Goal: Task Accomplishment & Management: Complete application form

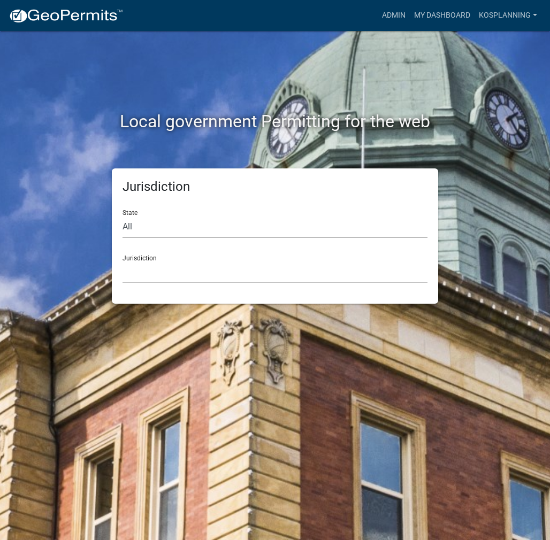
click at [251, 225] on select "All [US_STATE] [US_STATE] [US_STATE] [US_STATE] [US_STATE] [US_STATE] [US_STATE…" at bounding box center [274, 227] width 305 height 22
select select "[US_STATE]"
click at [122, 216] on select "All [US_STATE] [US_STATE] [US_STATE] [US_STATE] [US_STATE] [US_STATE] [US_STATE…" at bounding box center [274, 227] width 305 height 22
click at [217, 276] on select "City of [GEOGRAPHIC_DATA], [US_STATE] City of [GEOGRAPHIC_DATA], [US_STATE] Cit…" at bounding box center [274, 273] width 305 height 22
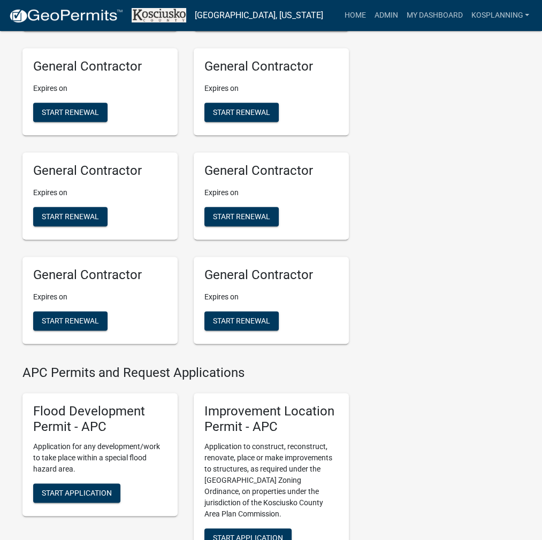
scroll to position [909, 0]
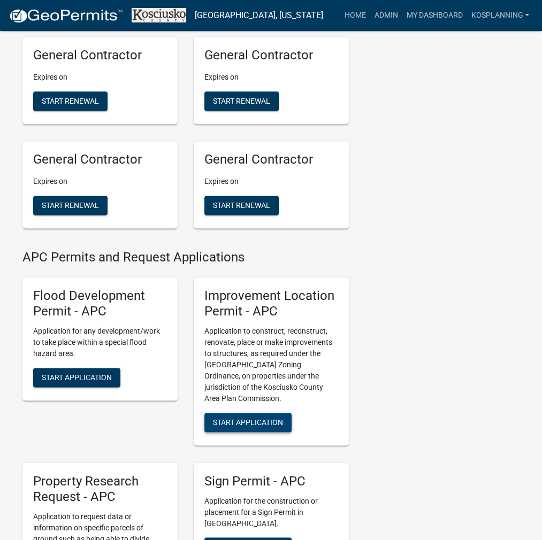
click at [252, 427] on span "Start Application" at bounding box center [248, 422] width 70 height 9
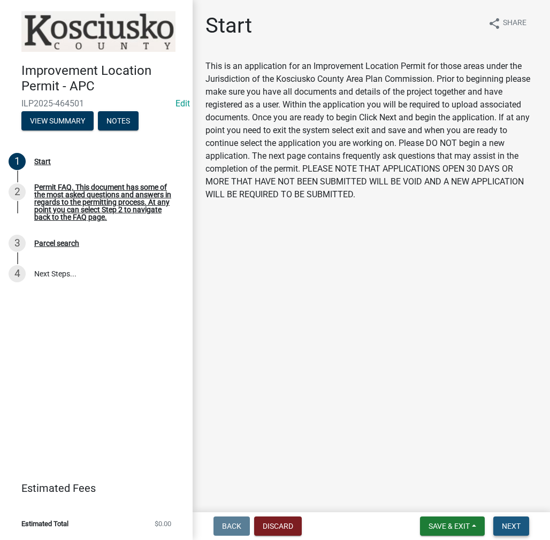
click at [506, 529] on span "Next" at bounding box center [511, 526] width 19 height 9
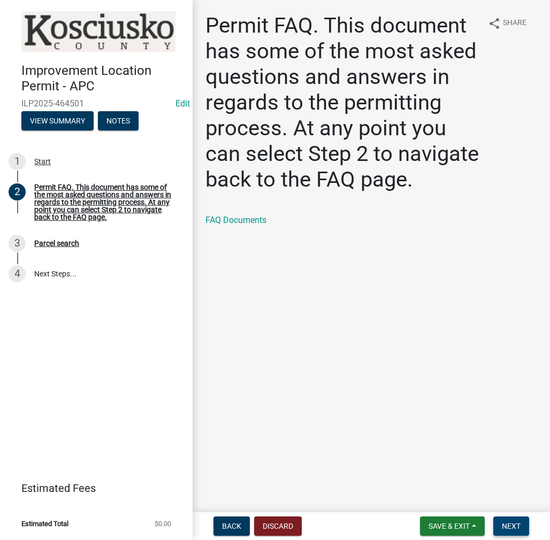
click at [505, 526] on span "Next" at bounding box center [511, 526] width 19 height 9
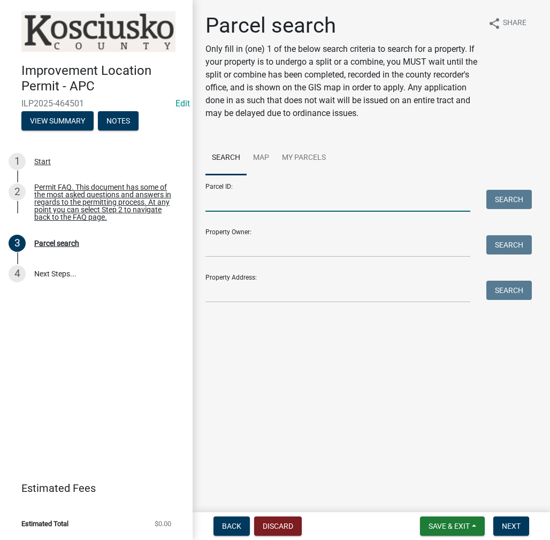
click at [298, 198] on input "Parcel ID:" at bounding box center [337, 201] width 265 height 22
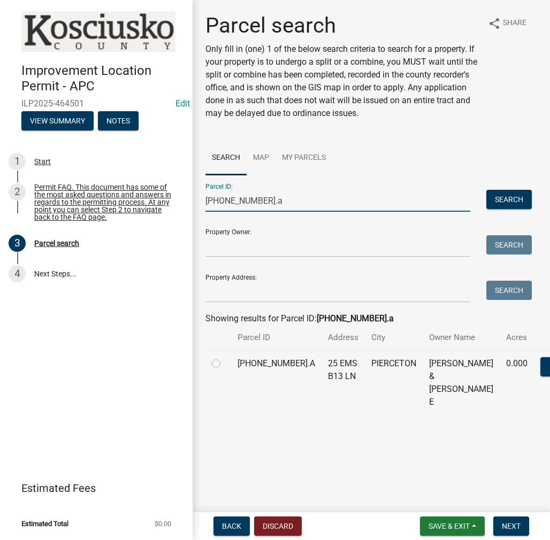
type input "[PHONE_NUMBER].a"
click at [225, 357] on label at bounding box center [225, 357] width 0 height 0
click at [225, 364] on input "radio" at bounding box center [228, 360] width 7 height 7
radio input "true"
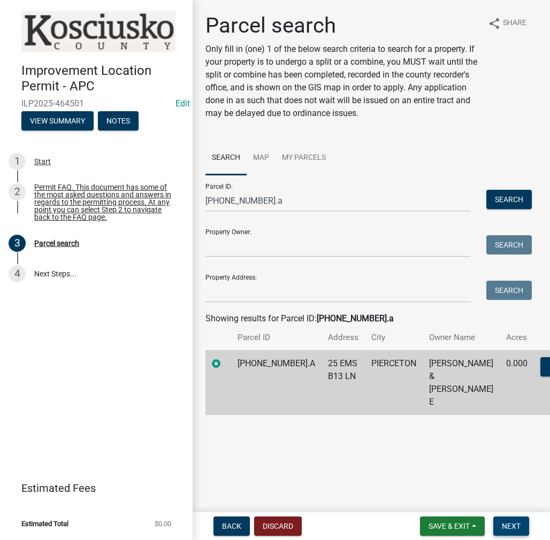
click at [509, 526] on span "Next" at bounding box center [511, 526] width 19 height 9
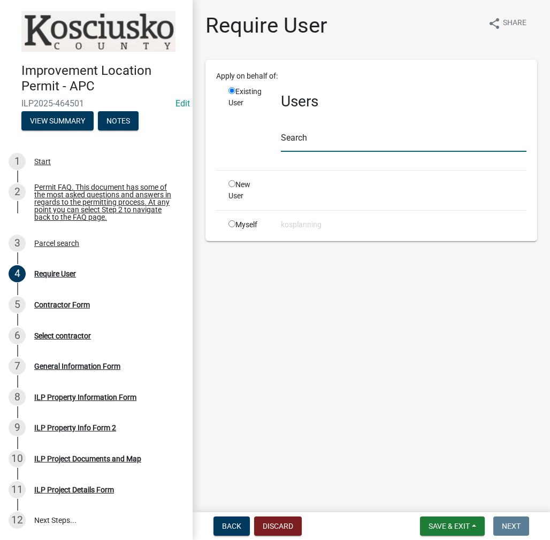
click at [344, 143] on input "text" at bounding box center [403, 141] width 245 height 22
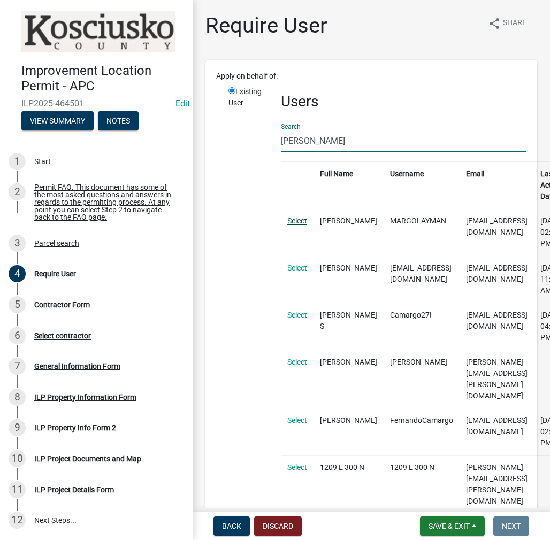
type input "[PERSON_NAME]"
click at [295, 219] on link "Select" at bounding box center [297, 221] width 20 height 9
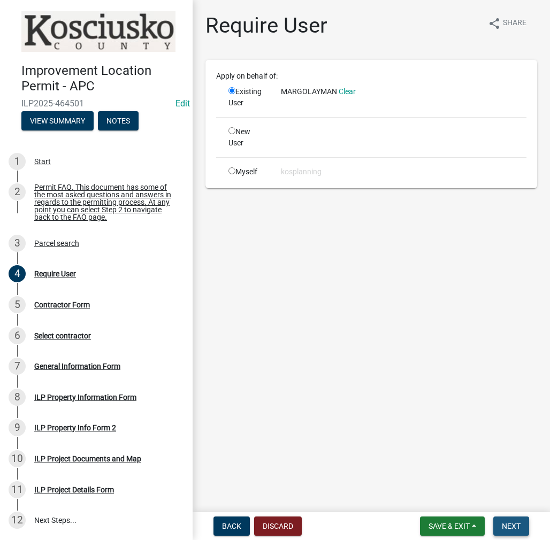
click at [510, 525] on span "Next" at bounding box center [511, 526] width 19 height 9
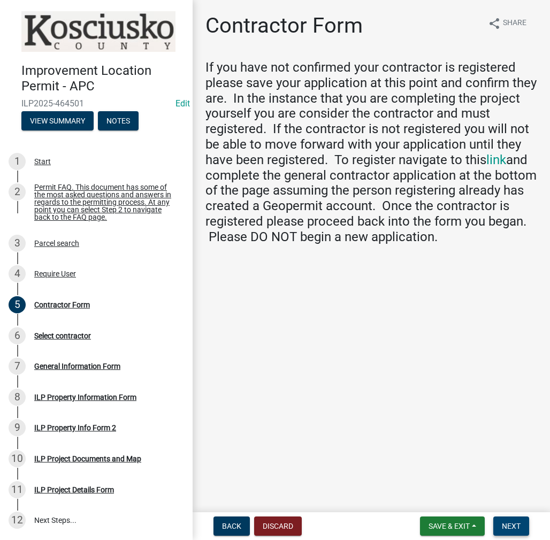
click at [512, 525] on span "Next" at bounding box center [511, 526] width 19 height 9
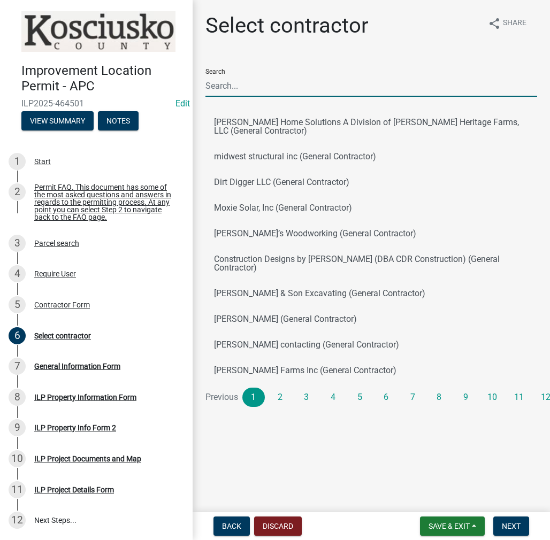
click at [295, 86] on input "Search" at bounding box center [371, 86] width 332 height 22
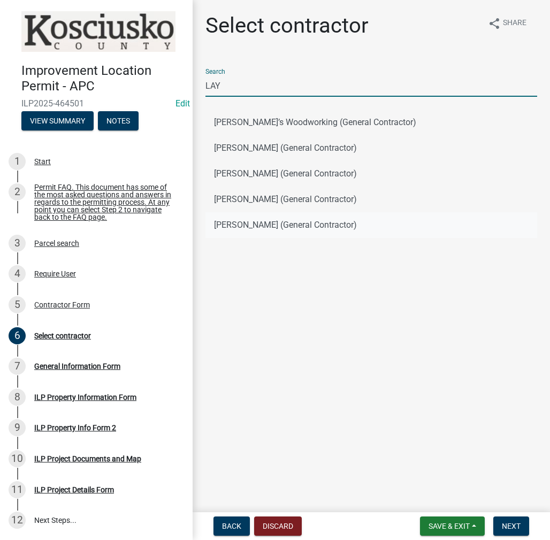
type input "LAY"
click at [262, 225] on button "[PERSON_NAME] (General Contractor)" at bounding box center [371, 225] width 332 height 26
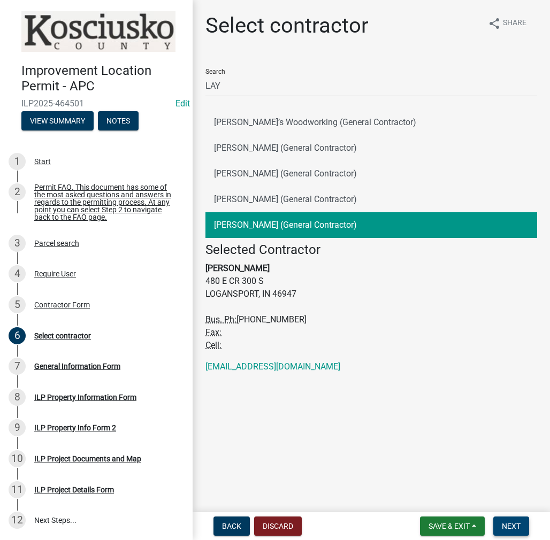
click at [509, 526] on span "Next" at bounding box center [511, 526] width 19 height 9
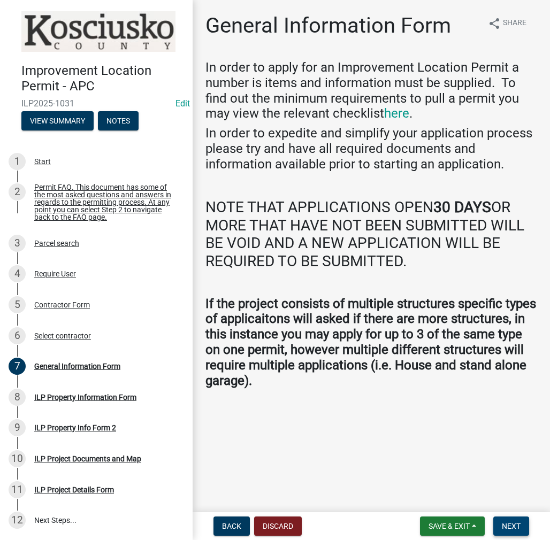
click at [509, 529] on span "Next" at bounding box center [511, 526] width 19 height 9
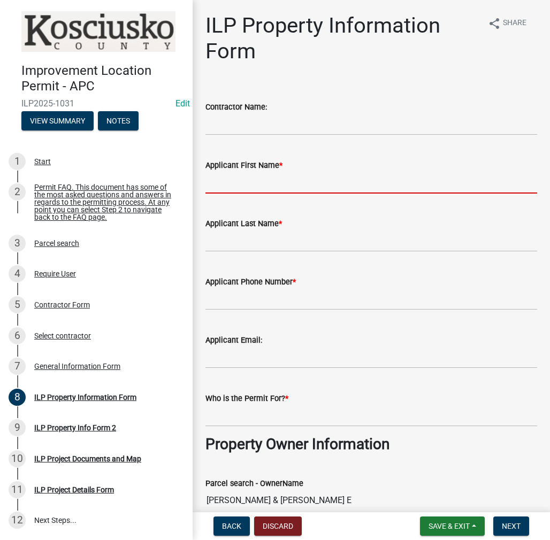
click at [321, 185] on input "Applicant First Name *" at bounding box center [371, 183] width 332 height 22
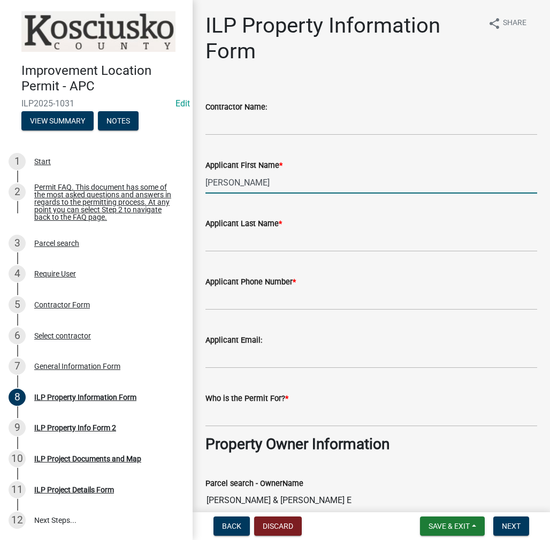
type input "[PERSON_NAME]"
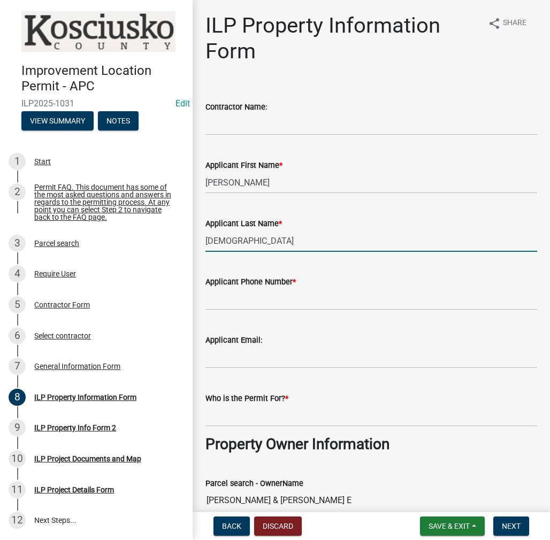
type input "[DEMOGRAPHIC_DATA]"
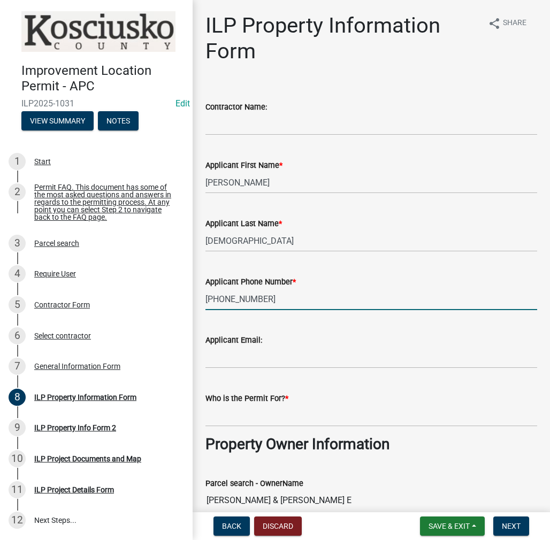
type input "[PHONE_NUMBER]"
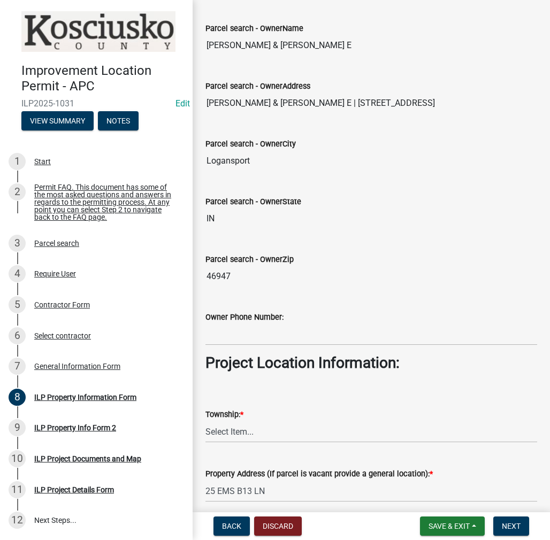
scroll to position [481, 0]
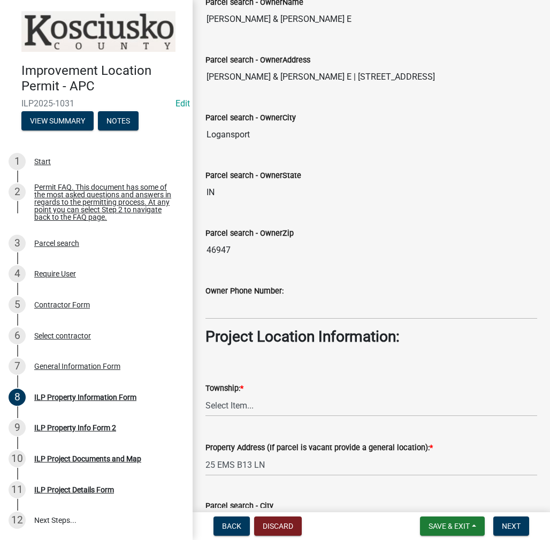
type input "[PERSON_NAME]"
click at [261, 406] on select "Select Item... [PERSON_NAME] - Elkhart Co Clay Etna [GEOGRAPHIC_DATA][PERSON_NA…" at bounding box center [371, 406] width 332 height 22
click at [205, 395] on select "Select Item... [PERSON_NAME] - Elkhart Co Clay Etna [GEOGRAPHIC_DATA][PERSON_NA…" at bounding box center [371, 406] width 332 height 22
click at [259, 402] on select "Select Item... [PERSON_NAME] - Elkhart Co Clay Etna [GEOGRAPHIC_DATA][PERSON_NA…" at bounding box center [371, 406] width 332 height 22
click at [205, 395] on select "Select Item... [PERSON_NAME] - Elkhart Co Clay Etna [GEOGRAPHIC_DATA][PERSON_NA…" at bounding box center [371, 406] width 332 height 22
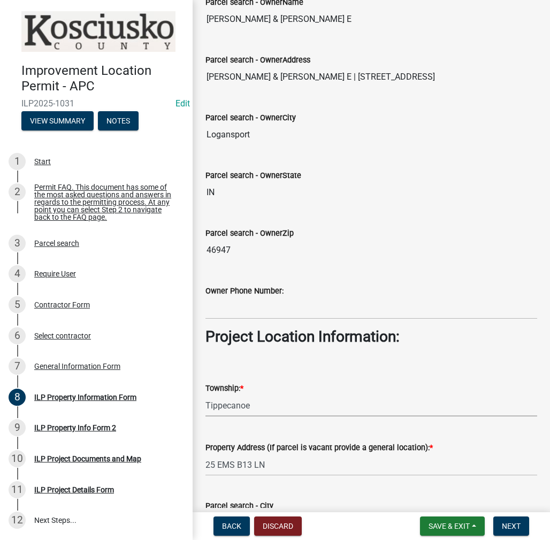
select select "8aeb2c27-db4f-4f65-83dd-c512a3678cb2"
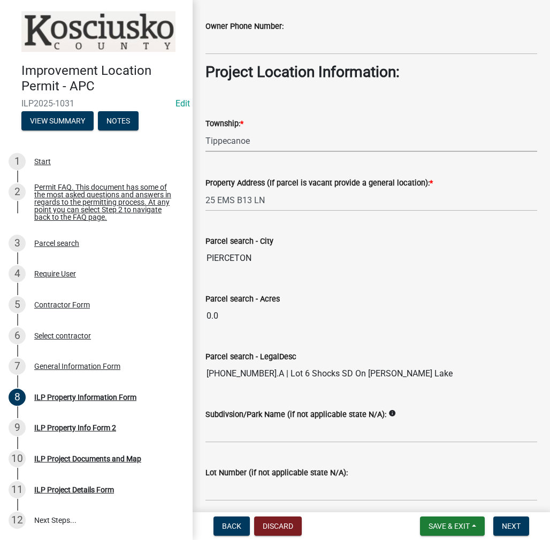
scroll to position [787, 0]
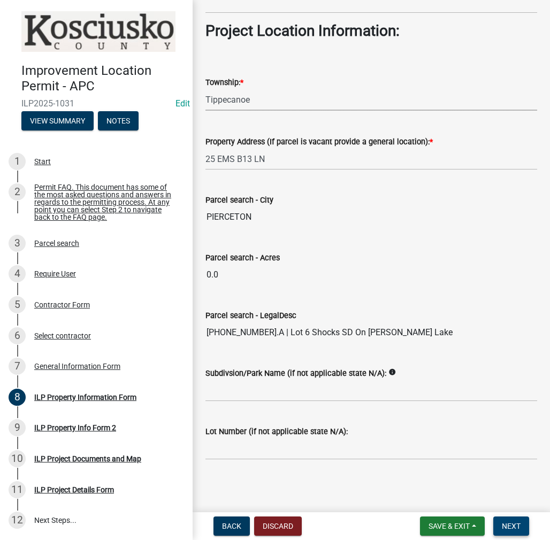
click at [503, 527] on span "Next" at bounding box center [511, 526] width 19 height 9
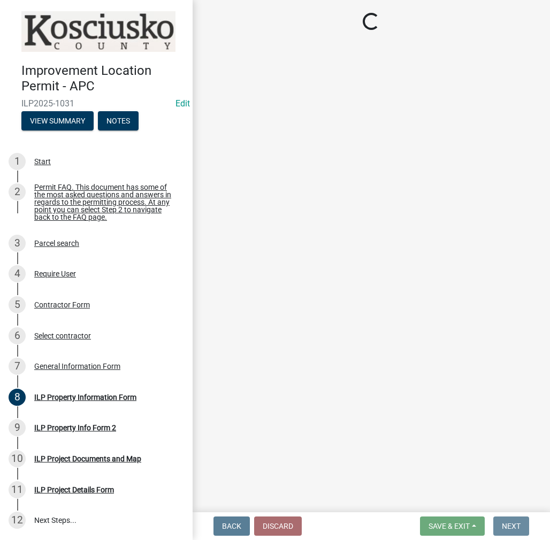
scroll to position [0, 0]
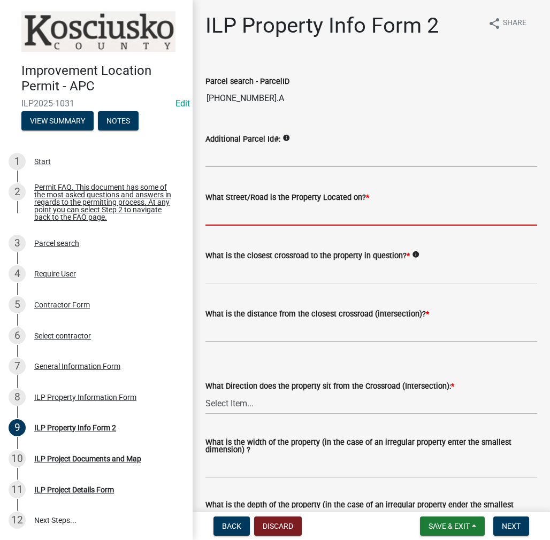
click at [287, 222] on input "What Street/Road is the Property Located on? *" at bounding box center [371, 215] width 332 height 22
type input "EMS B13 LN"
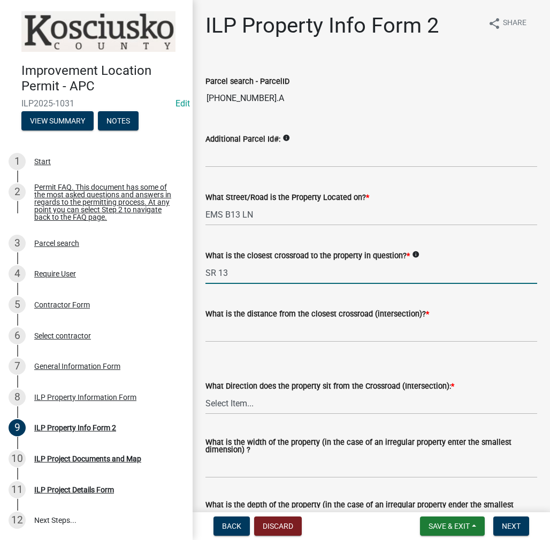
type input "SR 13"
type input "114"
select select "7b11be74-d7bb-4878-8b50-4ecdc0000cbf"
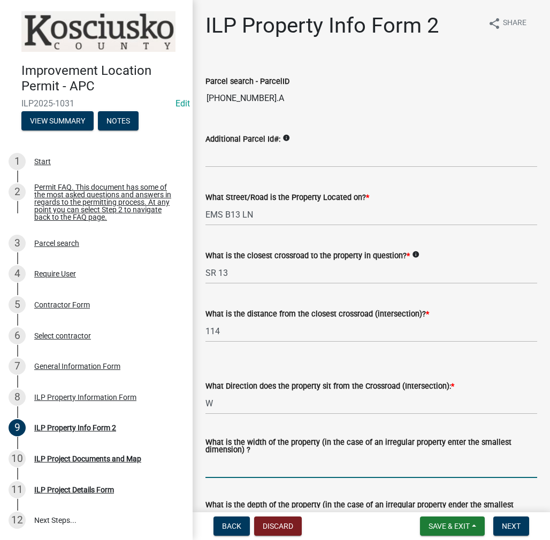
click at [383, 471] on input "What is the width of the property (in the case of an irregular property enter t…" at bounding box center [371, 467] width 332 height 22
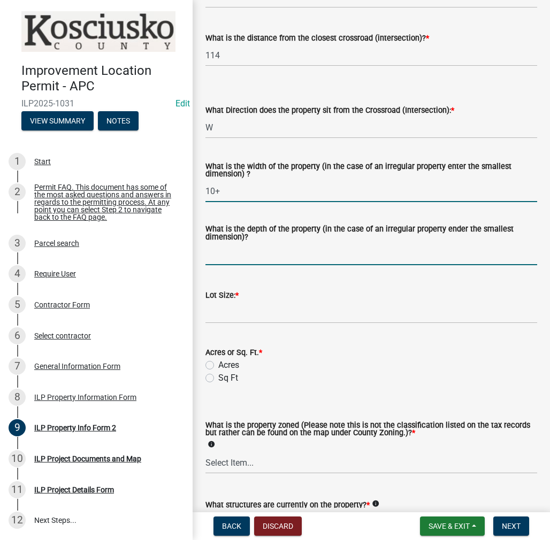
click at [238, 196] on input "10+" at bounding box center [371, 191] width 332 height 22
type input "106"
type input "102"
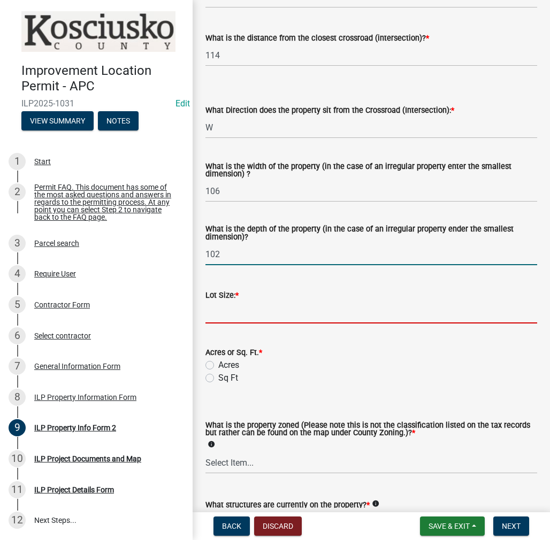
click at [289, 309] on input "text" at bounding box center [371, 313] width 332 height 22
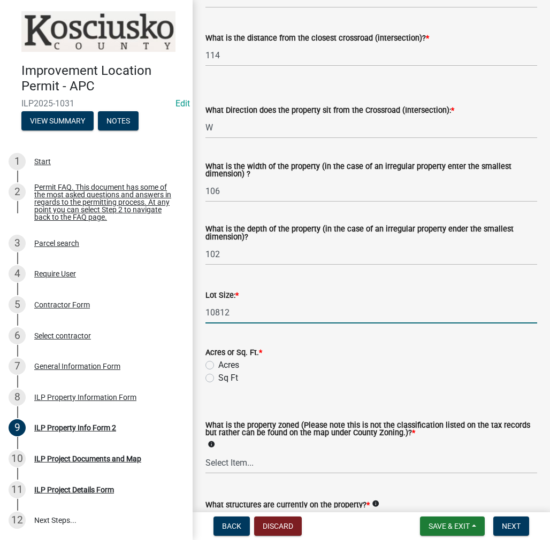
type input "10812"
click at [218, 378] on label "Sq Ft" at bounding box center [228, 378] width 20 height 13
click at [218, 378] on input "Sq Ft" at bounding box center [221, 375] width 7 height 7
radio input "true"
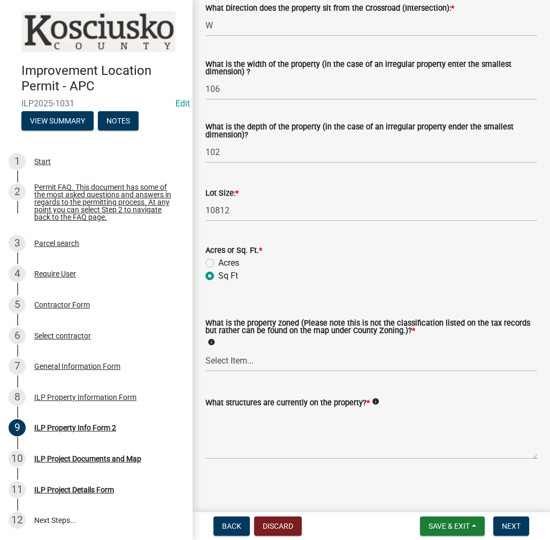
scroll to position [380, 0]
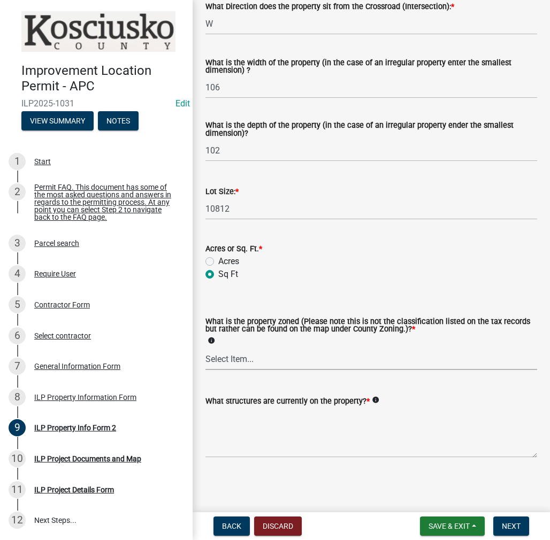
click at [275, 359] on select "Select Item... Agricultural Agricultural 2 Commercial Environmental Industrial …" at bounding box center [371, 359] width 332 height 22
click at [205, 348] on select "Select Item... Agricultural Agricultural 2 Commercial Environmental Industrial …" at bounding box center [371, 359] width 332 height 22
select select "1146270b-2111-4e23-bf7f-74ce85cf7041"
click at [324, 431] on textarea "What structures are currently on the property? *" at bounding box center [371, 433] width 332 height 50
type textarea "RESIDENCE"
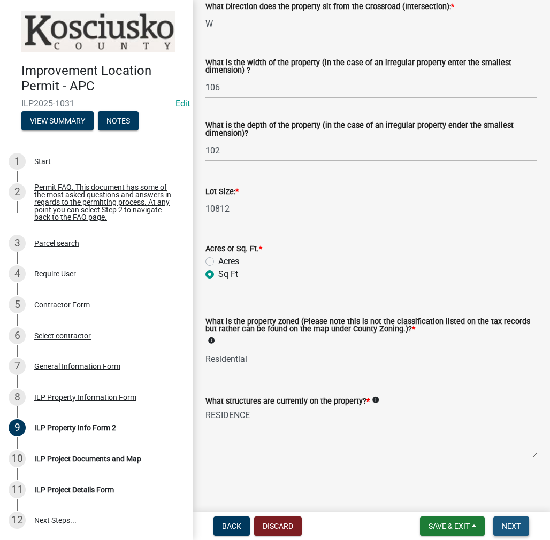
click at [513, 522] on span "Next" at bounding box center [511, 526] width 19 height 9
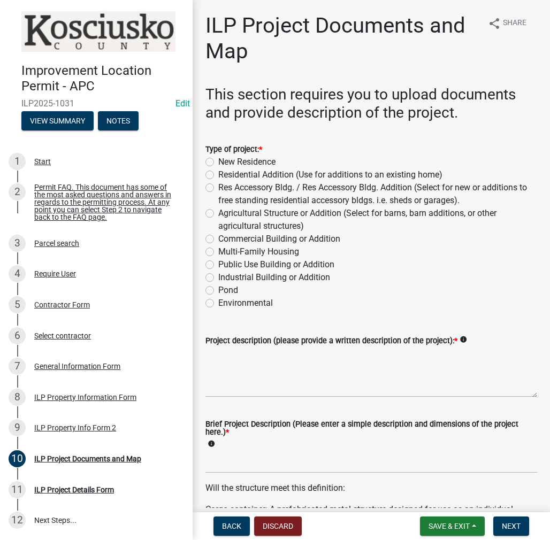
click at [218, 176] on label "Residential Addition (Use for additions to an existing home)" at bounding box center [330, 174] width 224 height 13
click at [218, 175] on input "Residential Addition (Use for additions to an existing home)" at bounding box center [221, 171] width 7 height 7
radio input "true"
click at [290, 374] on textarea "Project description (please provide a written description of the project): *" at bounding box center [371, 372] width 332 height 50
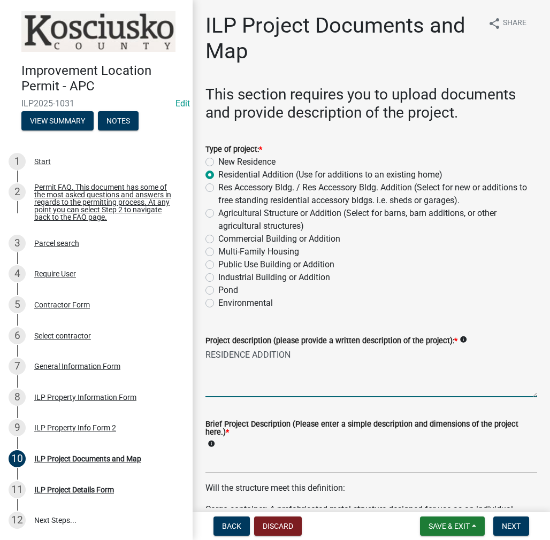
type textarea "RESIDENCE ADDITION"
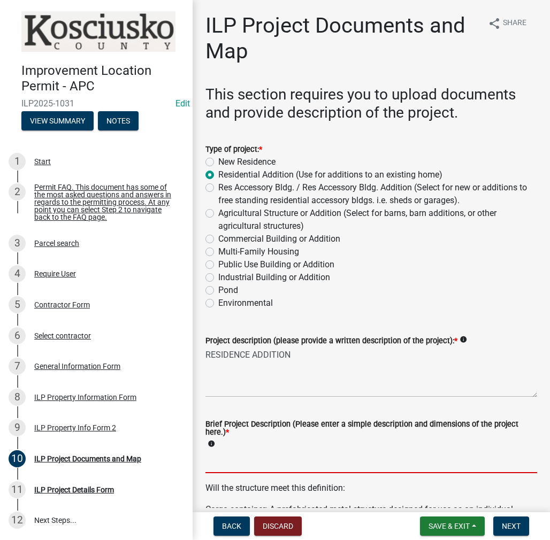
click at [332, 459] on input "Brief Project Description (Please enter a simple description and dimensions of …" at bounding box center [371, 462] width 332 height 22
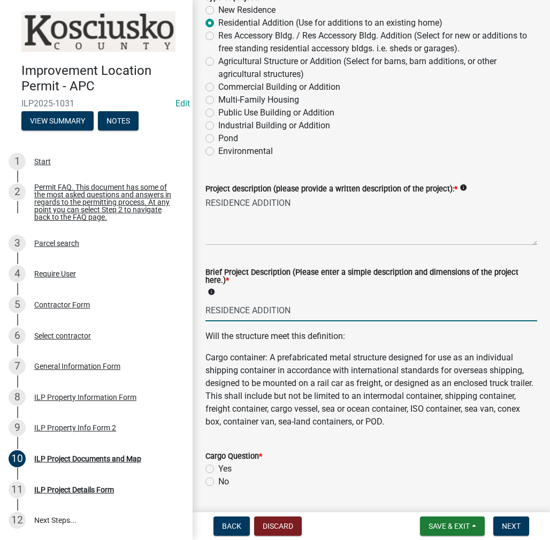
scroll to position [160, 0]
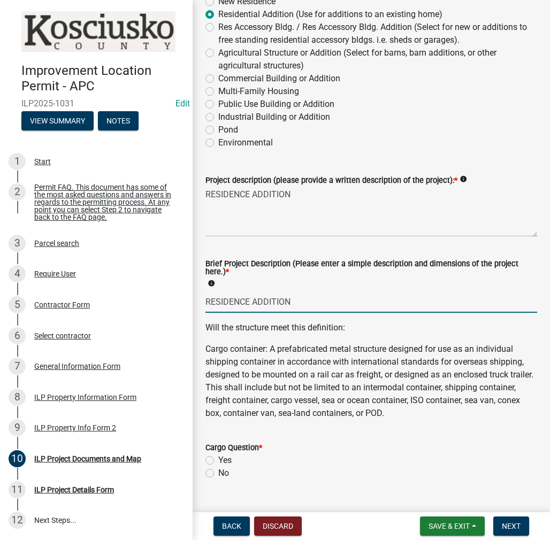
type input "RESIDENCE ADDITION"
click at [218, 473] on label "No" at bounding box center [223, 473] width 11 height 13
click at [218, 473] on input "No" at bounding box center [221, 470] width 7 height 7
radio input "true"
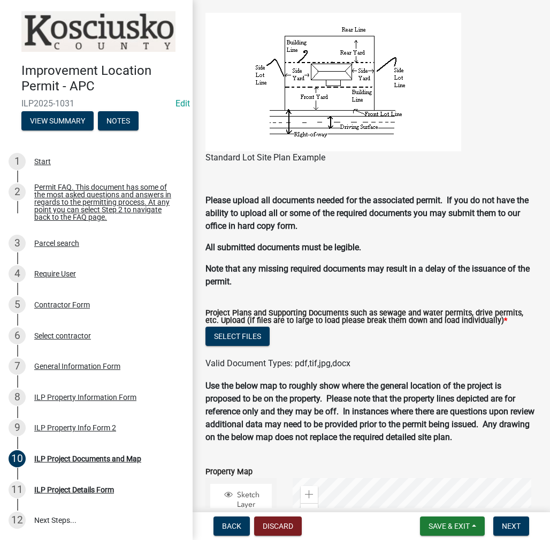
scroll to position [944, 0]
click at [229, 333] on button "Select files" at bounding box center [237, 336] width 64 height 19
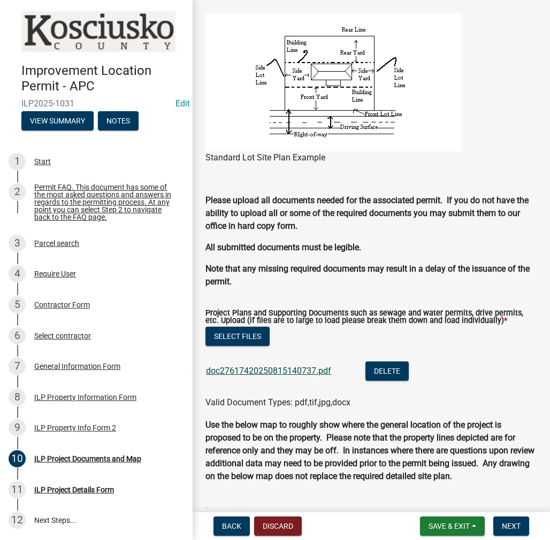
click at [285, 371] on link "doc27617420250815140737.pdf" at bounding box center [268, 371] width 125 height 10
click at [505, 528] on span "Next" at bounding box center [511, 526] width 19 height 9
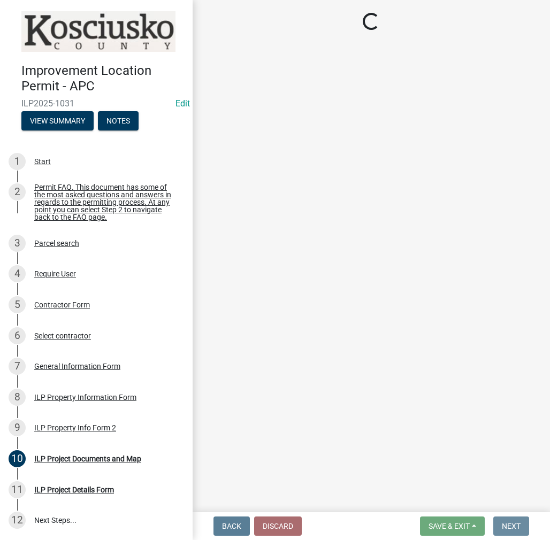
scroll to position [0, 0]
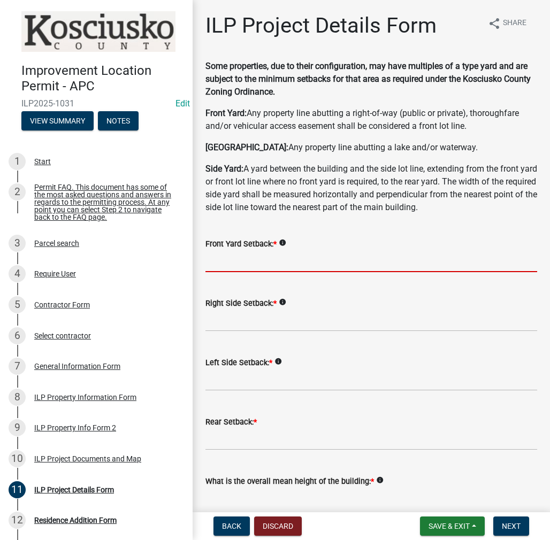
click at [326, 266] on input "text" at bounding box center [371, 261] width 332 height 22
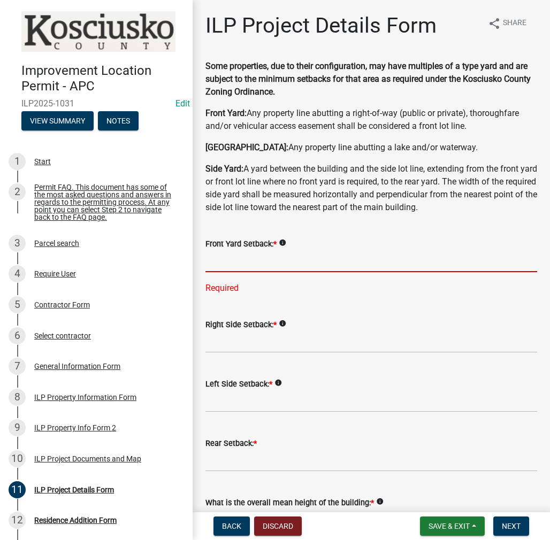
click at [236, 257] on input "text" at bounding box center [371, 261] width 332 height 22
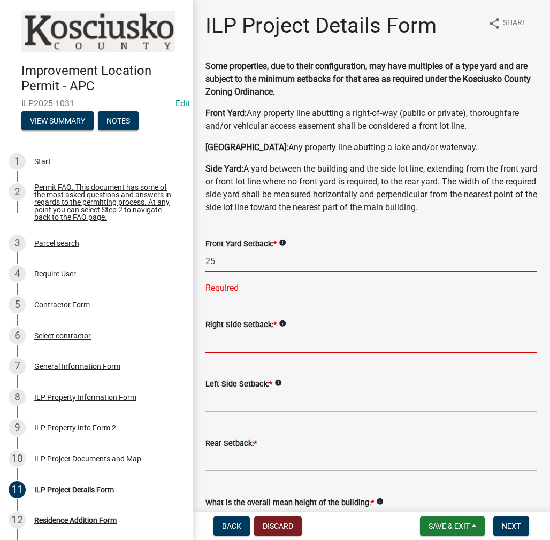
type input "25.0"
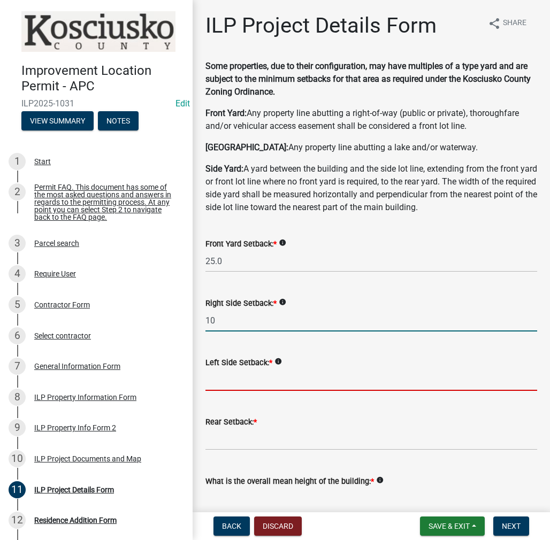
type input "10.0"
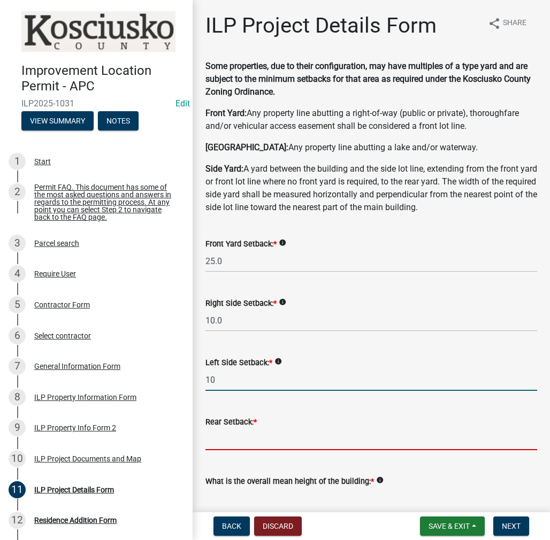
type input "10.0"
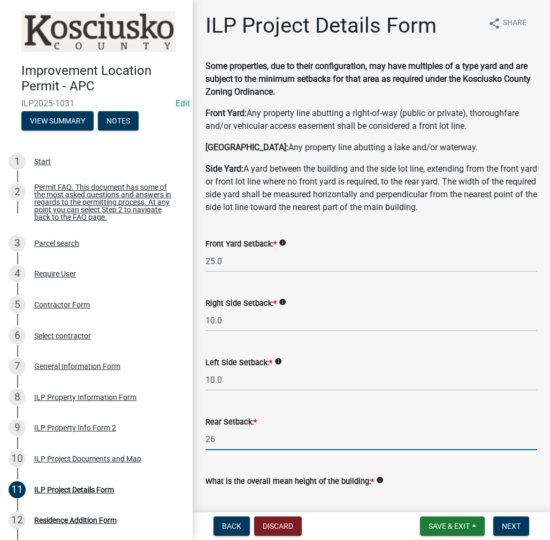
type input "26.0"
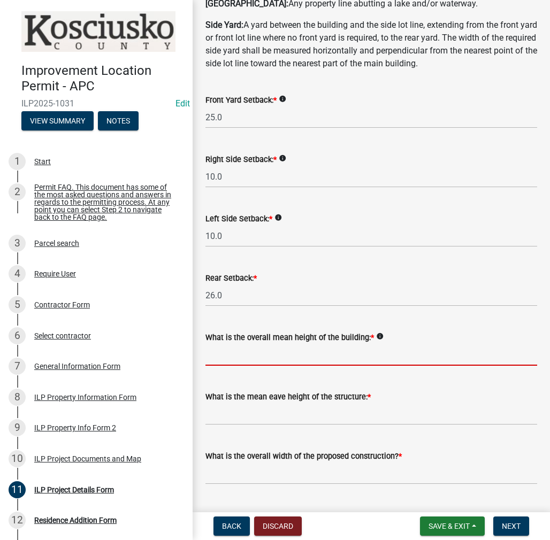
scroll to position [162, 0]
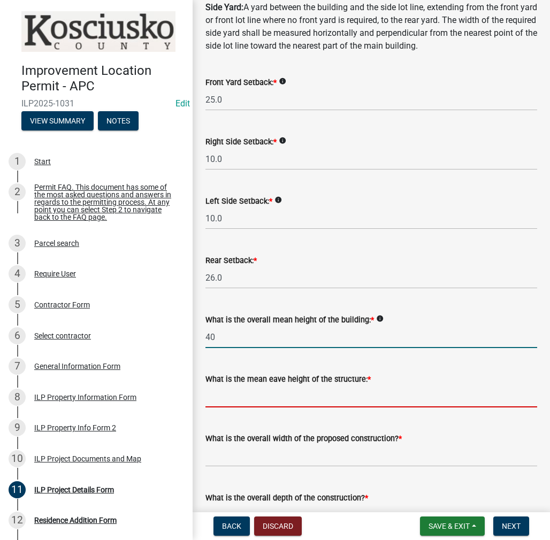
type input "40.0"
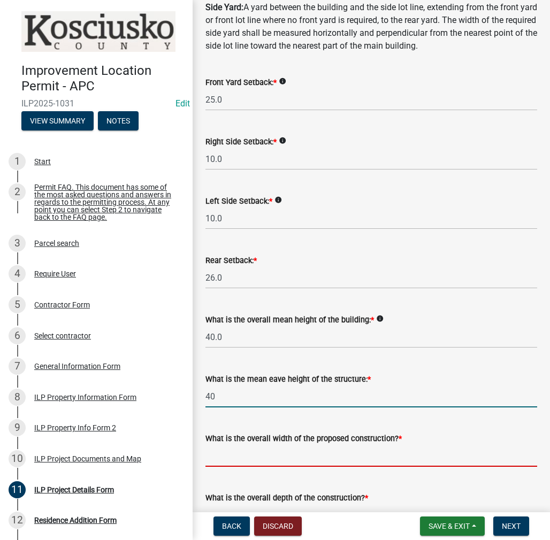
type input "40.0"
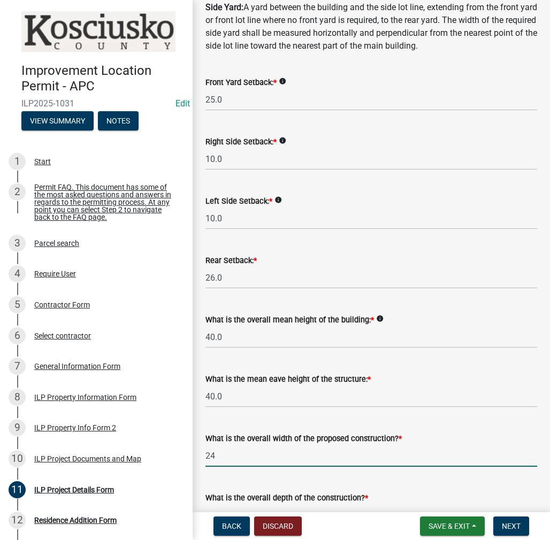
type input "24.00"
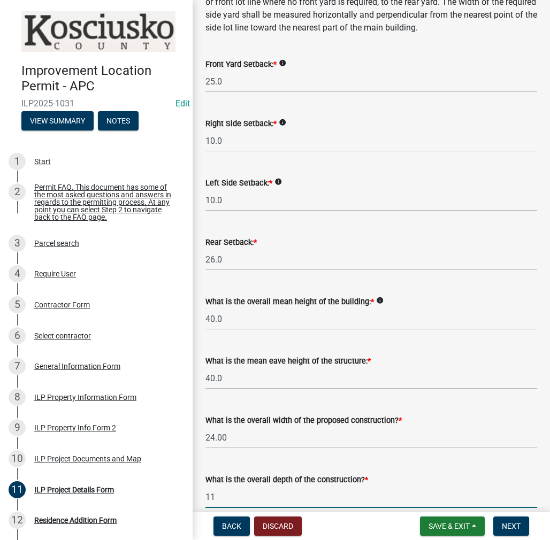
type input "11.00"
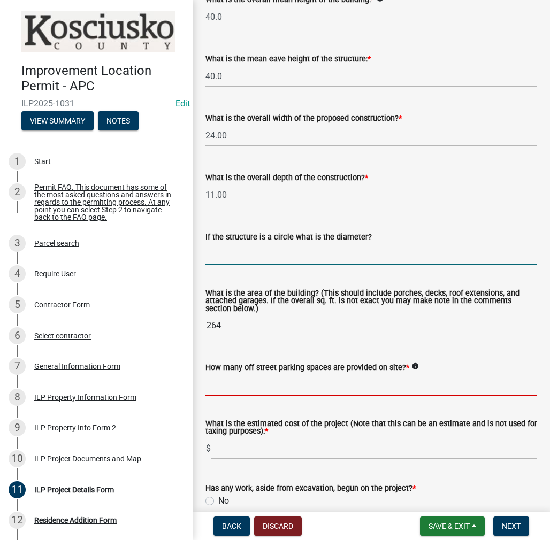
click at [326, 382] on input "text" at bounding box center [371, 385] width 332 height 22
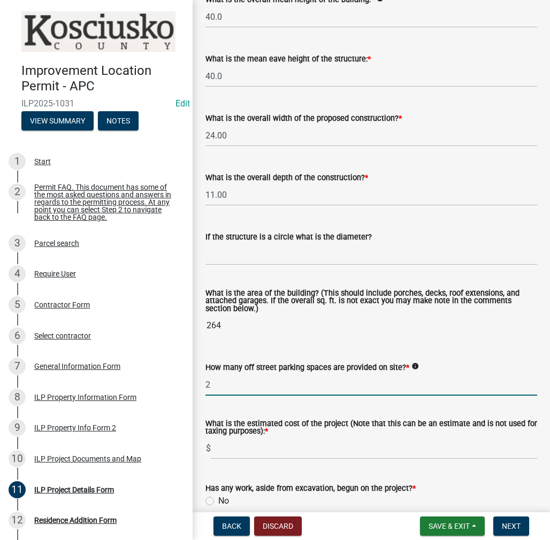
type input "2"
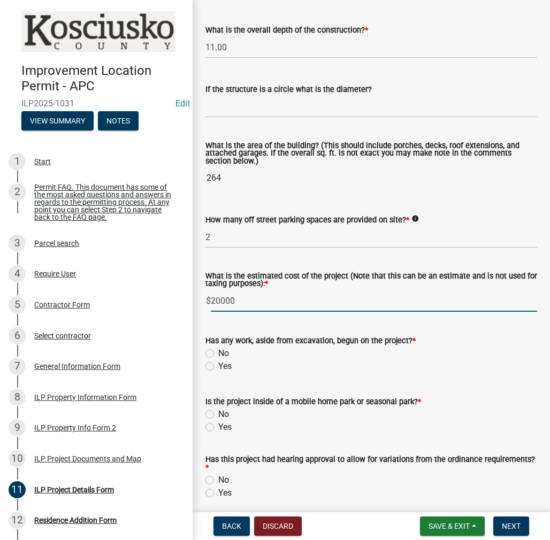
scroll to position [642, 0]
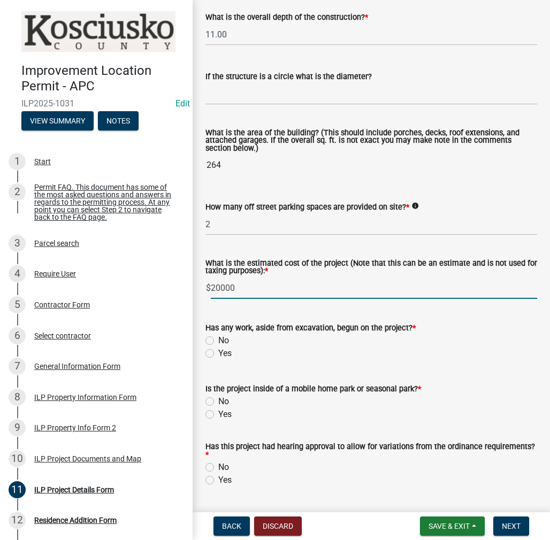
type input "20000"
click at [218, 352] on label "Yes" at bounding box center [224, 353] width 13 height 13
click at [218, 352] on input "Yes" at bounding box center [221, 350] width 7 height 7
radio input "true"
click at [218, 399] on label "No" at bounding box center [223, 401] width 11 height 13
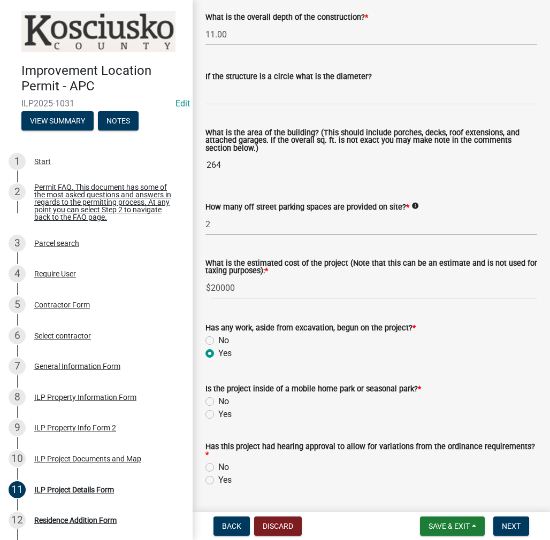
click at [218, 399] on input "No" at bounding box center [221, 398] width 7 height 7
radio input "true"
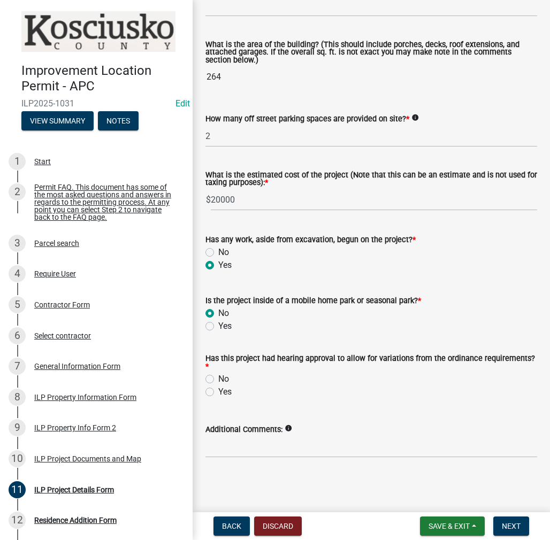
click at [218, 392] on label "Yes" at bounding box center [224, 392] width 13 height 13
click at [218, 392] on input "Yes" at bounding box center [221, 389] width 7 height 7
radio input "true"
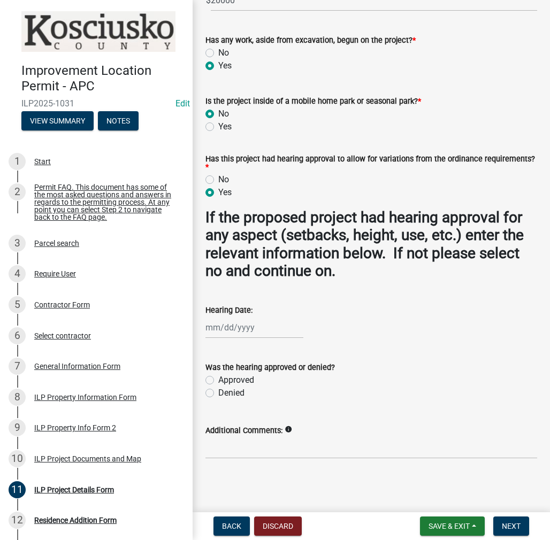
scroll to position [931, 0]
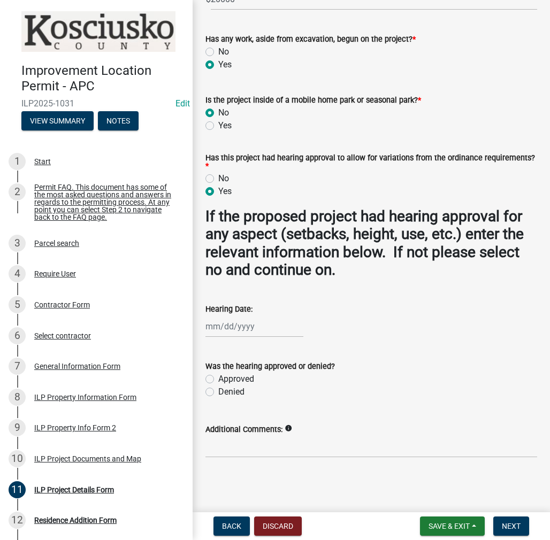
select select "8"
select select "2025"
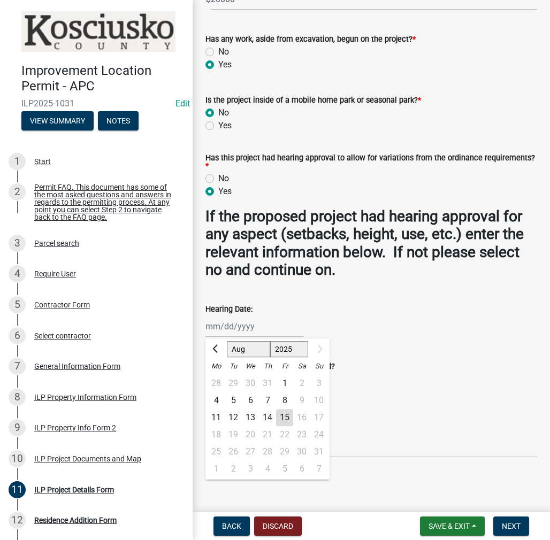
click at [250, 331] on div "[PERSON_NAME] Feb Mar Apr [PERSON_NAME][DATE] [DATE] 1526 1527 1528 1529 1530 1…" at bounding box center [254, 327] width 98 height 22
click at [229, 417] on div "12" at bounding box center [233, 417] width 17 height 17
type input "[DATE]"
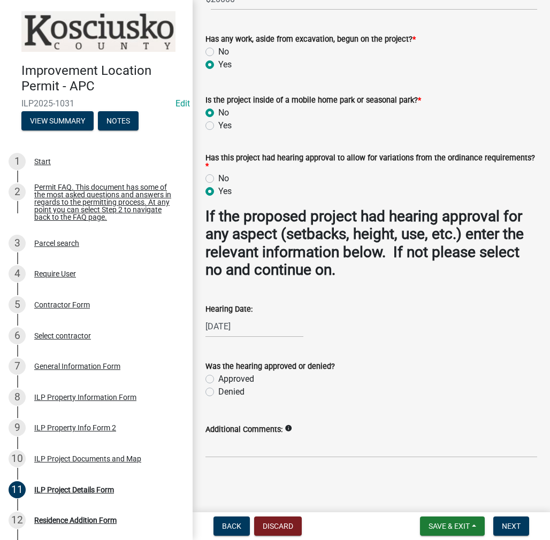
click at [218, 380] on label "Approved" at bounding box center [236, 379] width 36 height 13
click at [218, 380] on input "Approved" at bounding box center [221, 376] width 7 height 7
radio input "true"
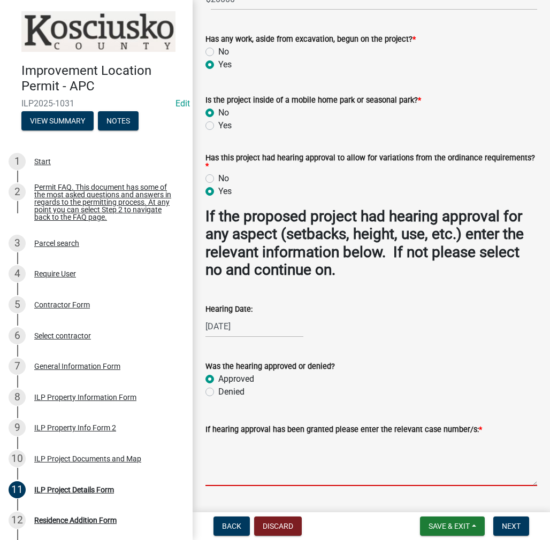
click at [286, 456] on textarea "If hearing approval has been granted please enter the relevant case number/s: *" at bounding box center [371, 461] width 332 height 50
type textarea "2"
type textarea "VAR 2025-184"
click at [515, 525] on span "Next" at bounding box center [511, 526] width 19 height 9
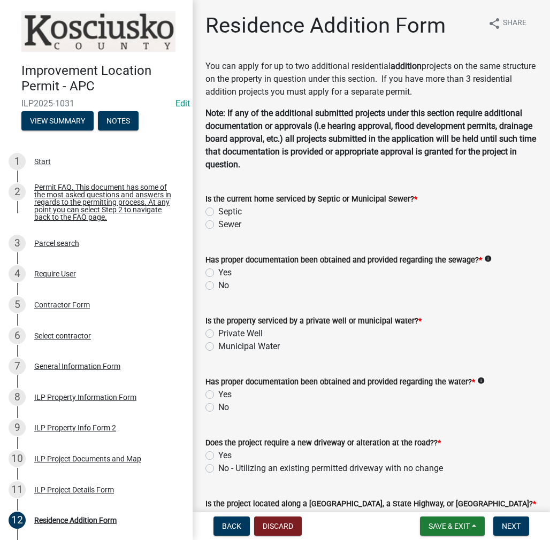
click at [218, 225] on label "Sewer" at bounding box center [229, 224] width 23 height 13
click at [218, 225] on input "Sewer" at bounding box center [221, 221] width 7 height 7
radio input "true"
click at [218, 273] on label "Yes" at bounding box center [224, 272] width 13 height 13
click at [218, 273] on input "Yes" at bounding box center [221, 269] width 7 height 7
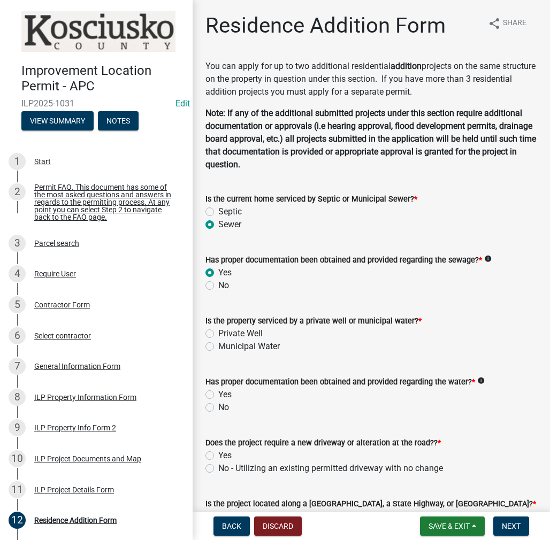
radio input "true"
click at [218, 334] on label "Private Well" at bounding box center [240, 333] width 44 height 13
click at [218, 334] on input "Private Well" at bounding box center [221, 330] width 7 height 7
radio input "true"
click at [218, 393] on label "Yes" at bounding box center [224, 394] width 13 height 13
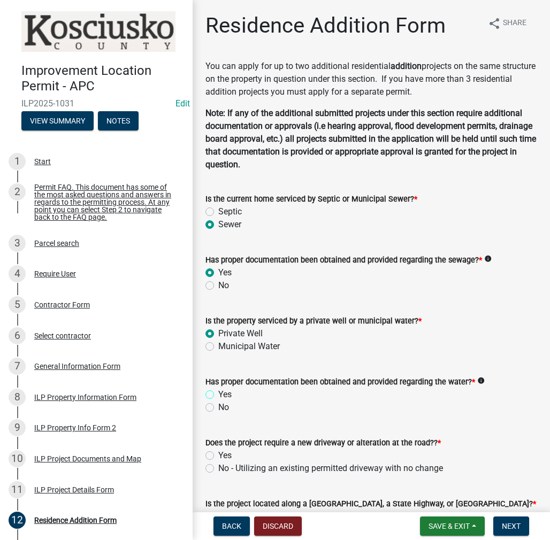
click at [218, 393] on input "Yes" at bounding box center [221, 391] width 7 height 7
radio input "true"
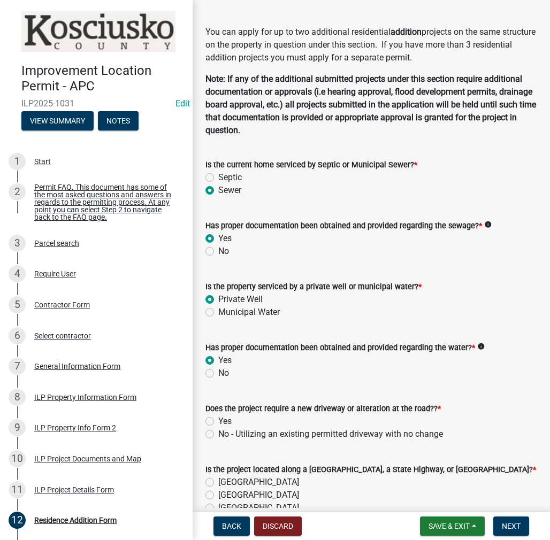
scroll to position [107, 0]
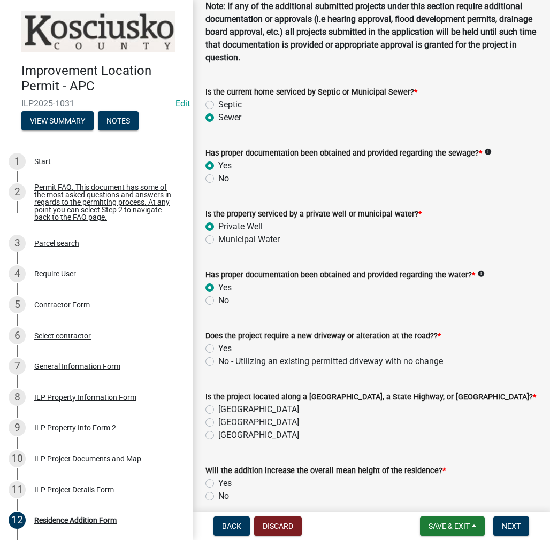
click at [218, 364] on label "No - Utilizing an existing permitted driveway with no change" at bounding box center [330, 361] width 225 height 13
click at [218, 362] on input "No - Utilizing an existing permitted driveway with no change" at bounding box center [221, 358] width 7 height 7
radio input "true"
click at [218, 410] on label "[GEOGRAPHIC_DATA]" at bounding box center [258, 409] width 81 height 13
click at [218, 410] on input "[GEOGRAPHIC_DATA]" at bounding box center [221, 406] width 7 height 7
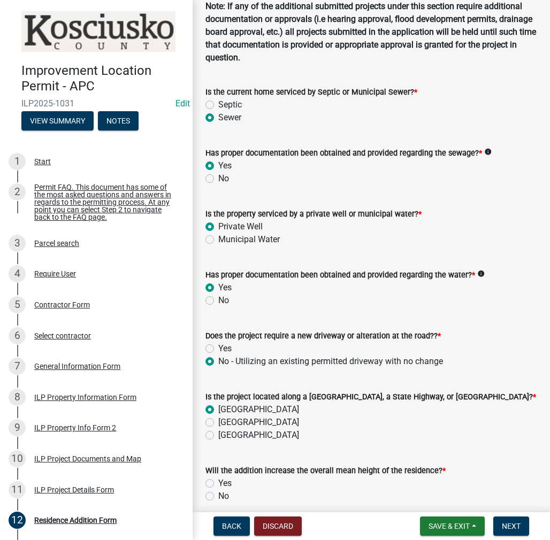
radio input "true"
click at [218, 495] on label "No" at bounding box center [223, 496] width 11 height 13
click at [218, 495] on input "No" at bounding box center [221, 493] width 7 height 7
radio input "true"
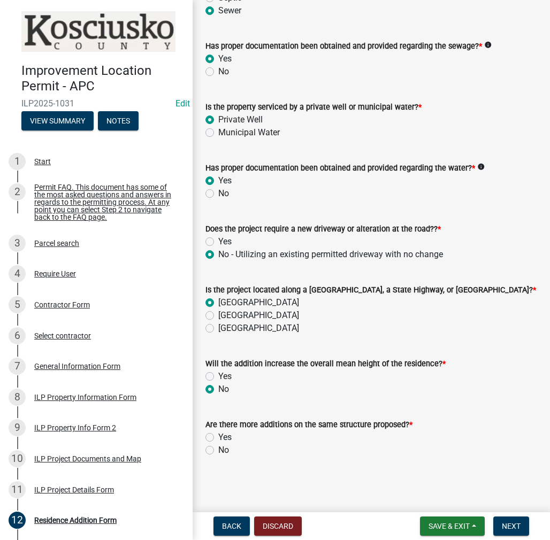
scroll to position [214, 0]
click at [218, 448] on label "No" at bounding box center [223, 450] width 11 height 13
click at [218, 448] on input "No" at bounding box center [221, 447] width 7 height 7
radio input "true"
click at [502, 523] on span "Next" at bounding box center [511, 526] width 19 height 9
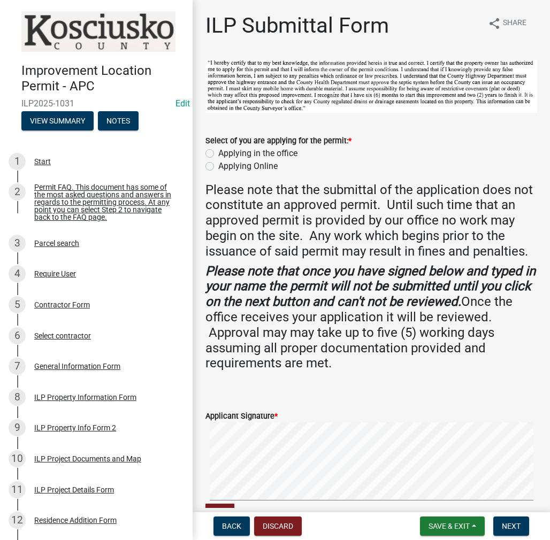
scroll to position [197, 0]
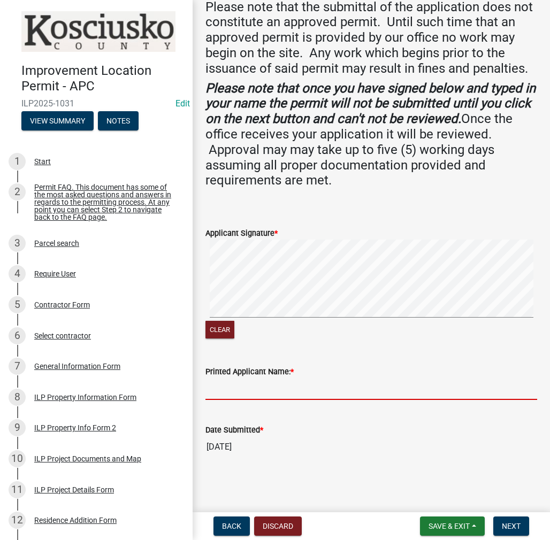
click at [301, 387] on input "Printed Applicant Name: *" at bounding box center [371, 389] width 332 height 22
type input "[PERSON_NAME]"
click at [505, 524] on span "Next" at bounding box center [511, 526] width 19 height 9
click at [512, 529] on span "Next" at bounding box center [511, 526] width 19 height 9
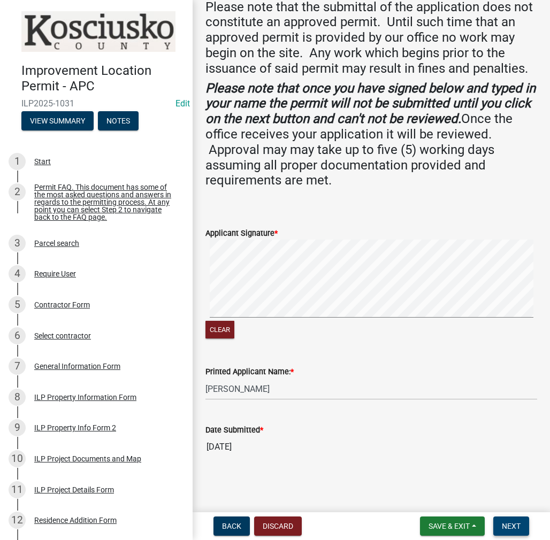
scroll to position [4, 0]
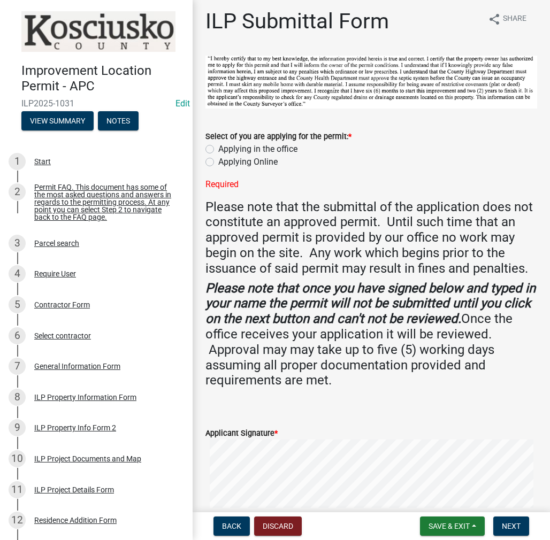
click at [218, 148] on label "Applying in the office" at bounding box center [257, 149] width 79 height 13
click at [218, 148] on input "Applying in the office" at bounding box center [221, 146] width 7 height 7
radio input "true"
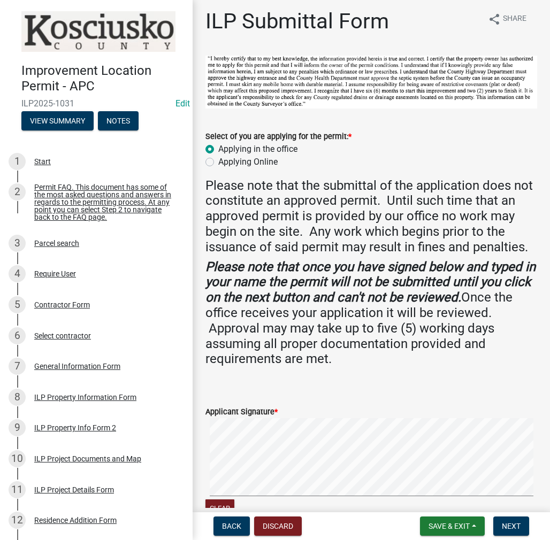
scroll to position [165, 0]
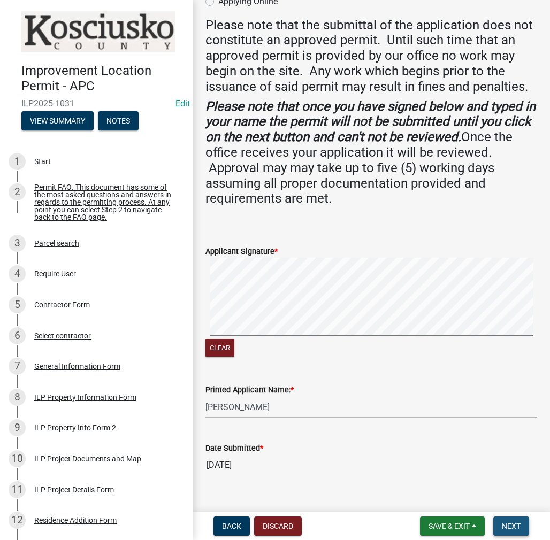
click at [506, 526] on span "Next" at bounding box center [511, 526] width 19 height 9
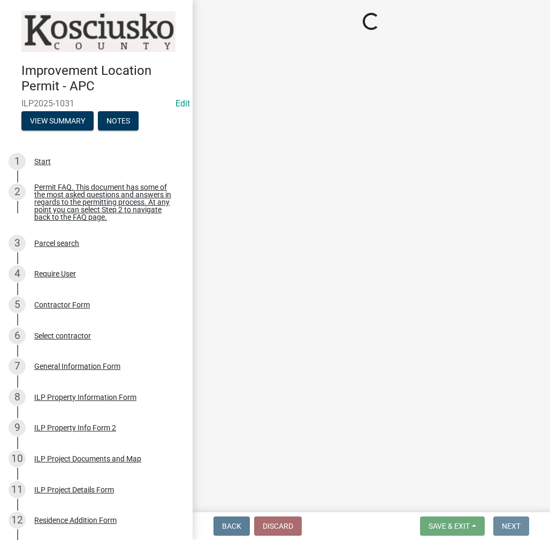
scroll to position [0, 0]
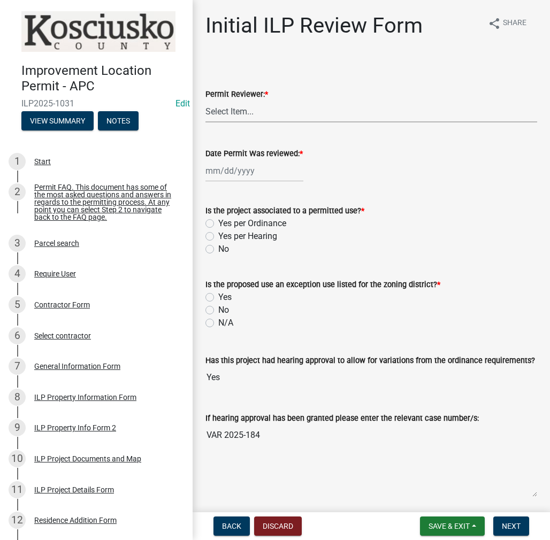
click at [320, 112] on select "Select Item... MMS LT AT CS [PERSON_NAME]" at bounding box center [371, 112] width 332 height 22
click at [205, 101] on select "Select Item... MMS LT AT CS [PERSON_NAME]" at bounding box center [371, 112] width 332 height 22
select select "d95389f4-ab5a-4603-9826-29cf73316391"
click at [262, 173] on div at bounding box center [254, 171] width 98 height 22
select select "8"
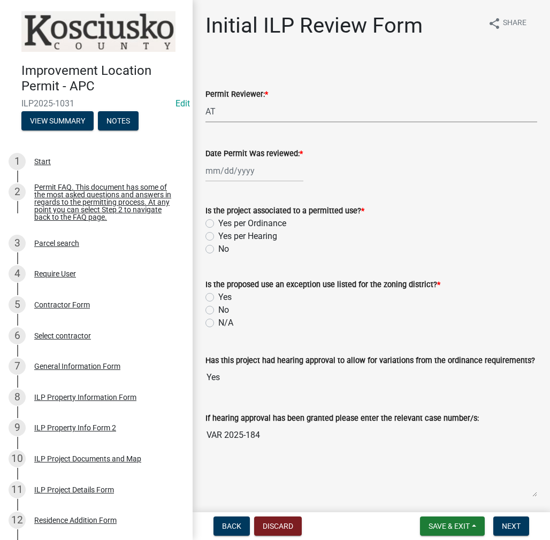
select select "2025"
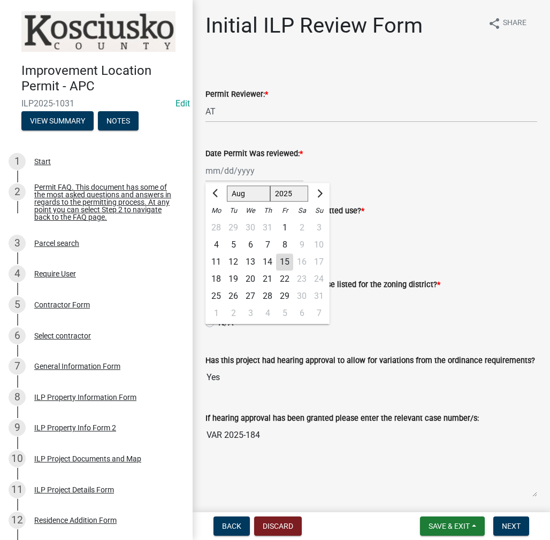
click at [285, 262] on div "15" at bounding box center [284, 261] width 17 height 17
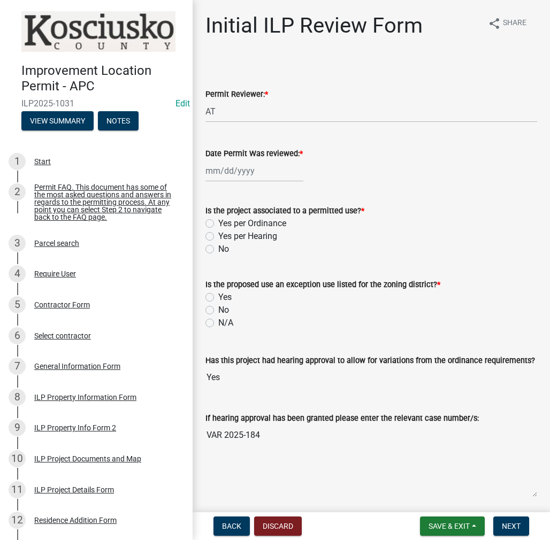
type input "[DATE]"
click at [218, 236] on label "Yes per Hearing" at bounding box center [247, 236] width 59 height 13
click at [218, 236] on input "Yes per Hearing" at bounding box center [221, 233] width 7 height 7
radio input "true"
click at [218, 321] on label "N/A" at bounding box center [225, 323] width 15 height 13
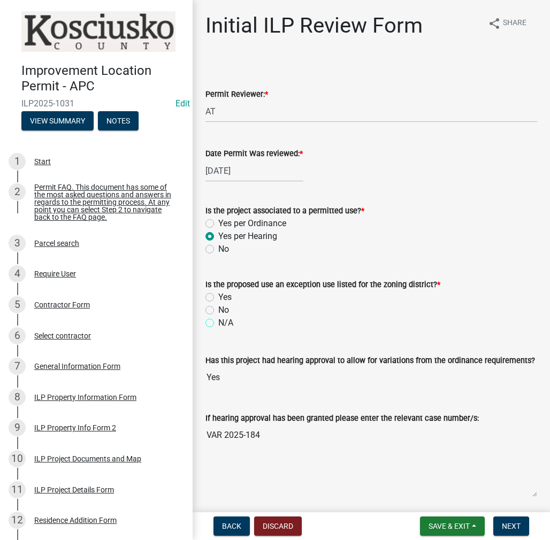
click at [218, 321] on input "N/A" at bounding box center [221, 320] width 7 height 7
radio input "true"
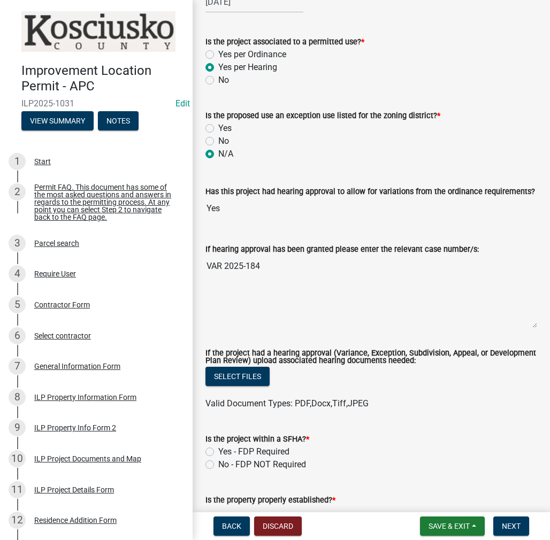
scroll to position [214, 0]
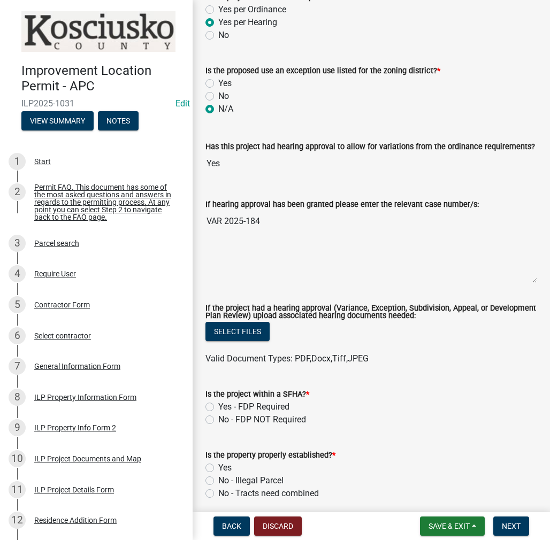
click at [218, 418] on label "No - FDP NOT Required" at bounding box center [262, 419] width 88 height 13
click at [218, 418] on input "No - FDP NOT Required" at bounding box center [221, 416] width 7 height 7
radio input "true"
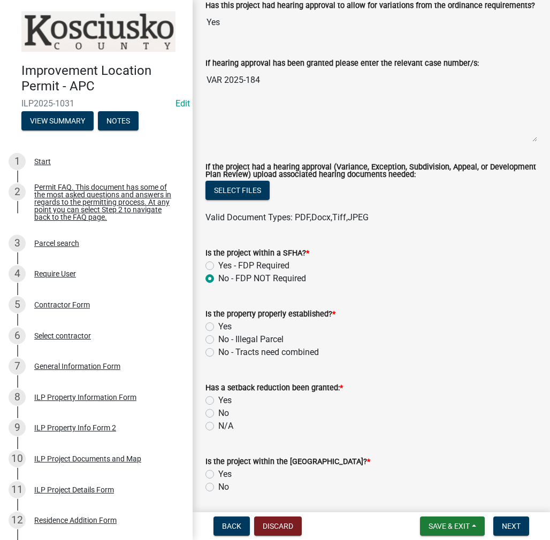
scroll to position [374, 0]
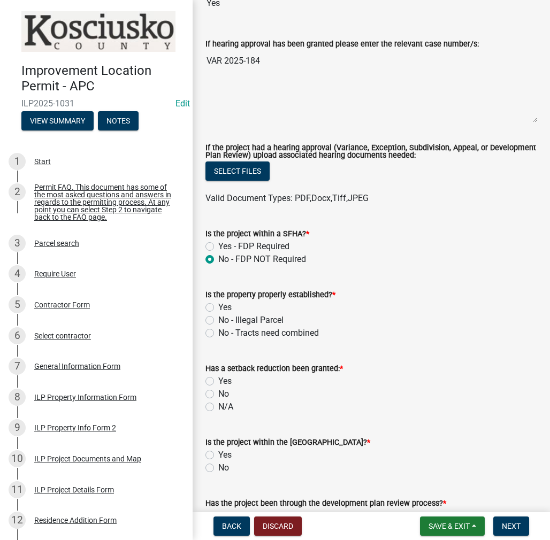
click at [218, 309] on label "Yes" at bounding box center [224, 307] width 13 height 13
click at [218, 308] on input "Yes" at bounding box center [221, 304] width 7 height 7
radio input "true"
click at [218, 395] on label "No" at bounding box center [223, 394] width 11 height 13
click at [218, 395] on input "No" at bounding box center [221, 391] width 7 height 7
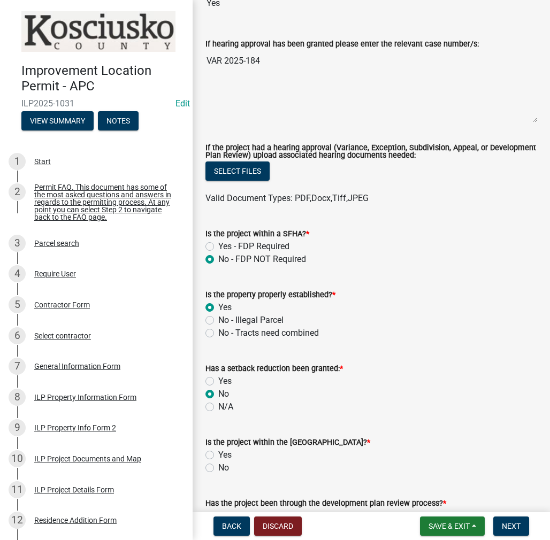
radio input "true"
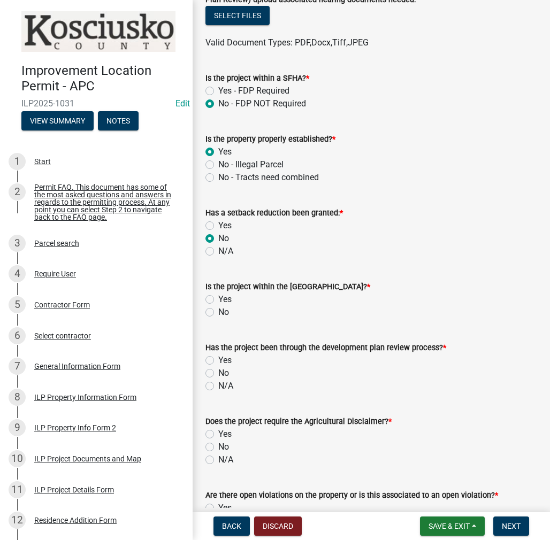
scroll to position [535, 0]
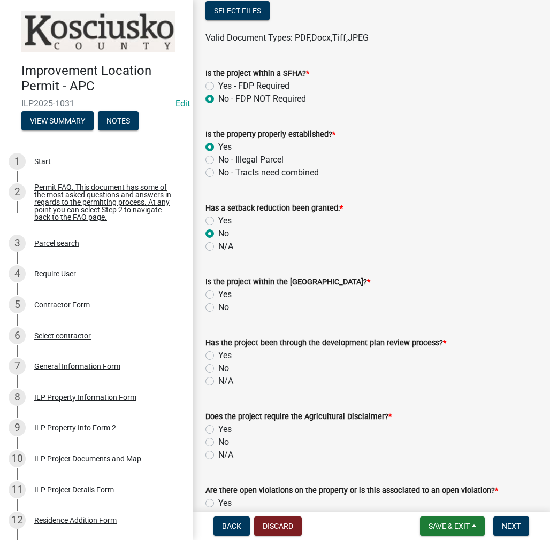
click at [218, 308] on label "No" at bounding box center [223, 307] width 11 height 13
click at [218, 308] on input "No" at bounding box center [221, 304] width 7 height 7
radio input "true"
click at [218, 382] on label "N/A" at bounding box center [225, 381] width 15 height 13
click at [218, 382] on input "N/A" at bounding box center [221, 378] width 7 height 7
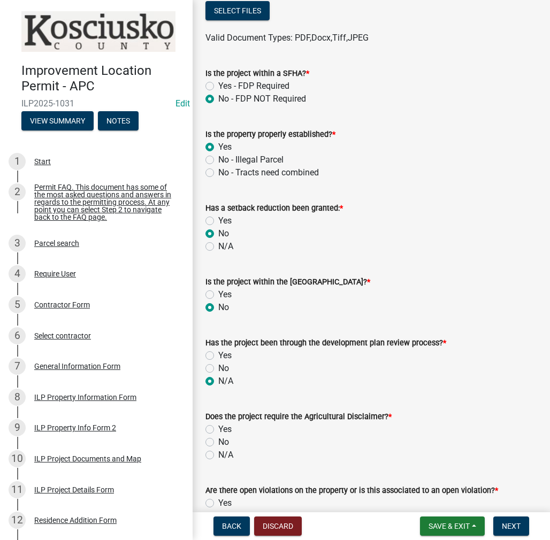
radio input "true"
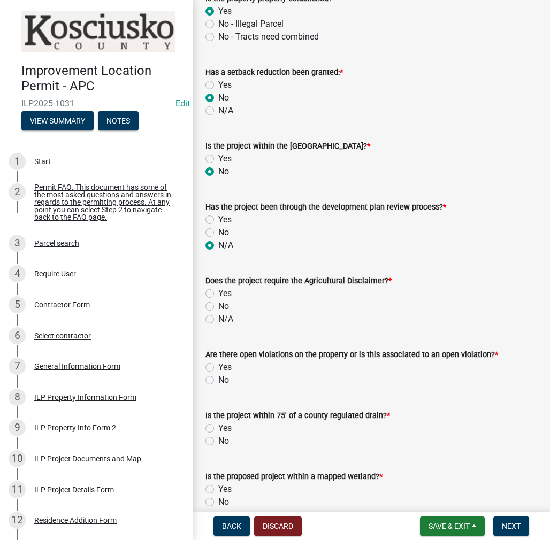
scroll to position [695, 0]
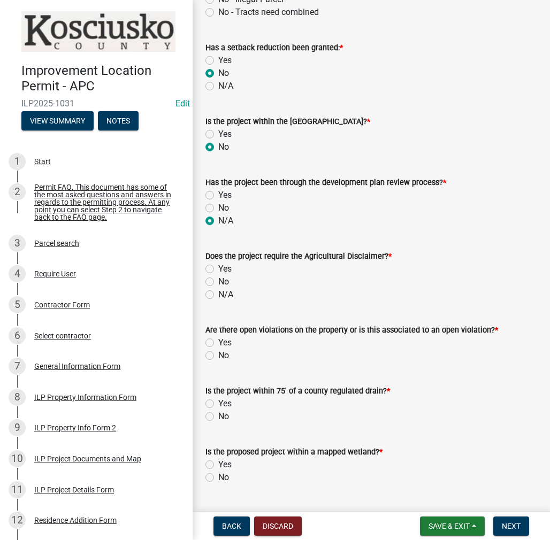
click at [218, 282] on label "No" at bounding box center [223, 281] width 11 height 13
click at [218, 282] on input "No" at bounding box center [221, 278] width 7 height 7
radio input "true"
click at [218, 345] on label "Yes" at bounding box center [224, 342] width 13 height 13
click at [218, 343] on input "Yes" at bounding box center [221, 339] width 7 height 7
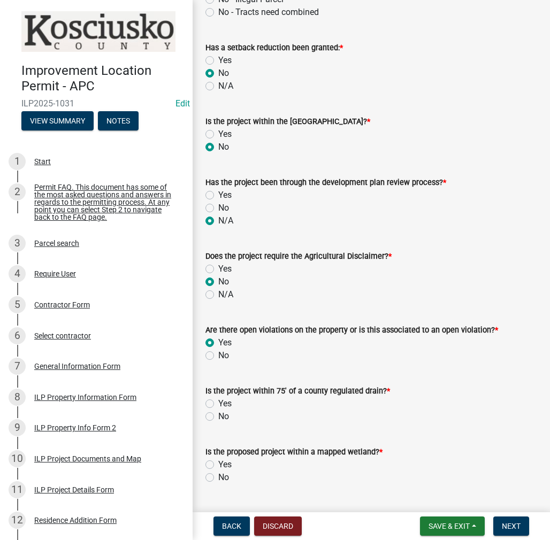
radio input "true"
click at [218, 416] on label "No" at bounding box center [223, 416] width 11 height 13
click at [218, 416] on input "No" at bounding box center [221, 413] width 7 height 7
radio input "true"
click at [218, 478] on label "No" at bounding box center [223, 477] width 11 height 13
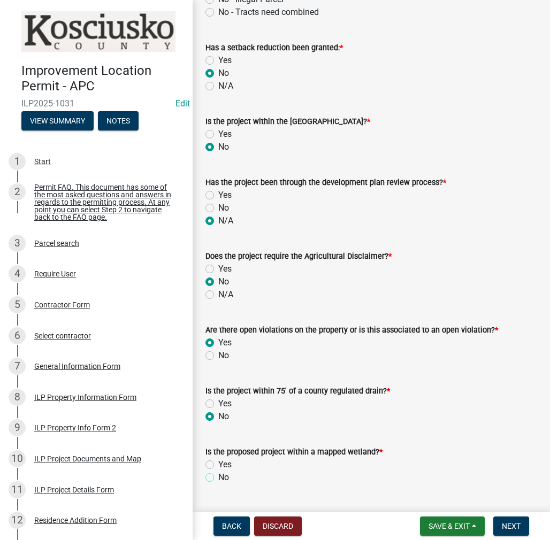
click at [218, 478] on input "No" at bounding box center [221, 474] width 7 height 7
radio input "true"
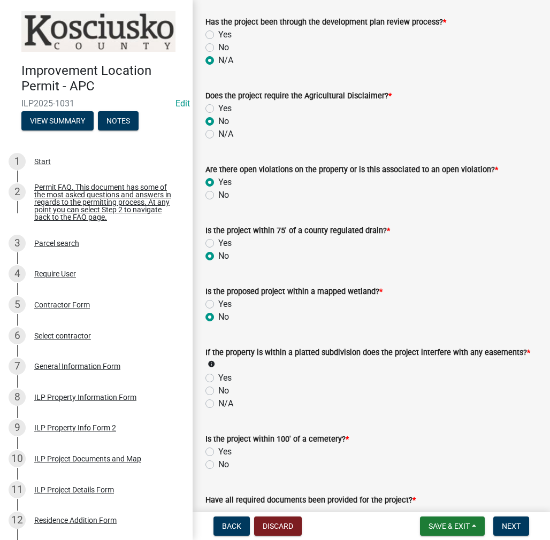
click at [218, 404] on label "N/A" at bounding box center [225, 403] width 15 height 13
click at [218, 404] on input "N/A" at bounding box center [221, 400] width 7 height 7
radio input "true"
click at [218, 464] on label "No" at bounding box center [223, 464] width 11 height 13
click at [218, 464] on input "No" at bounding box center [221, 461] width 7 height 7
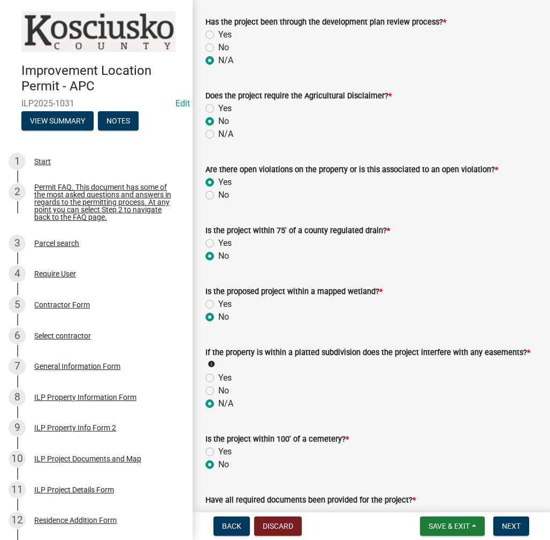
radio input "true"
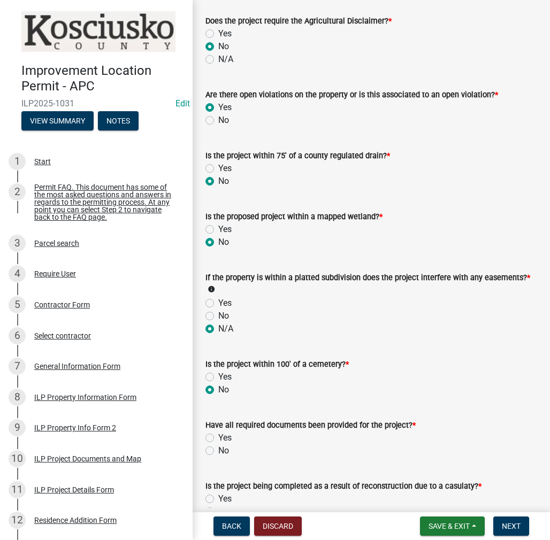
scroll to position [963, 0]
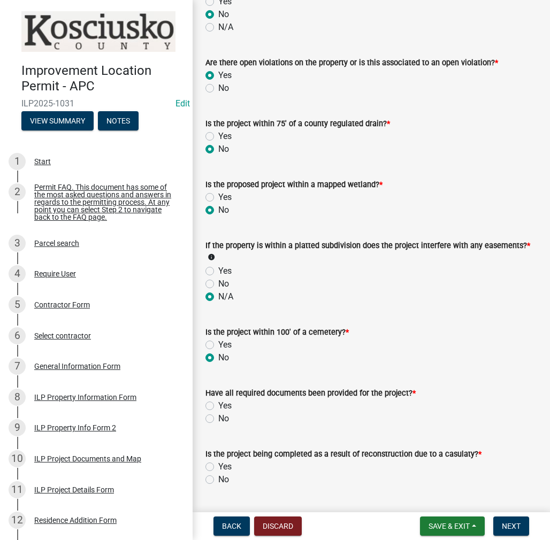
click at [218, 405] on label "Yes" at bounding box center [224, 406] width 13 height 13
click at [218, 405] on input "Yes" at bounding box center [221, 403] width 7 height 7
radio input "true"
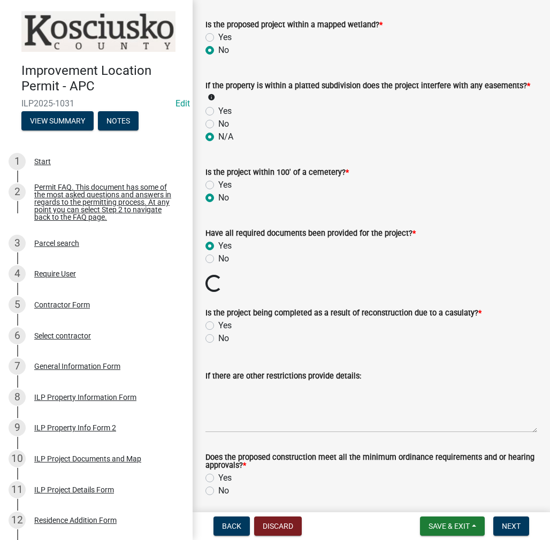
scroll to position [1123, 0]
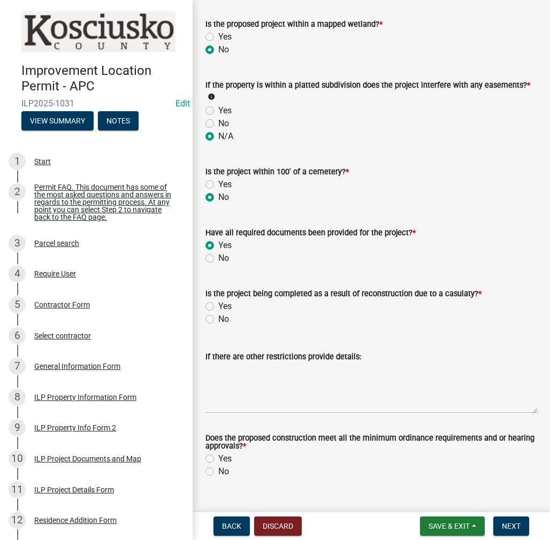
click at [218, 320] on label "No" at bounding box center [223, 319] width 11 height 13
click at [218, 320] on input "No" at bounding box center [221, 316] width 7 height 7
radio input "true"
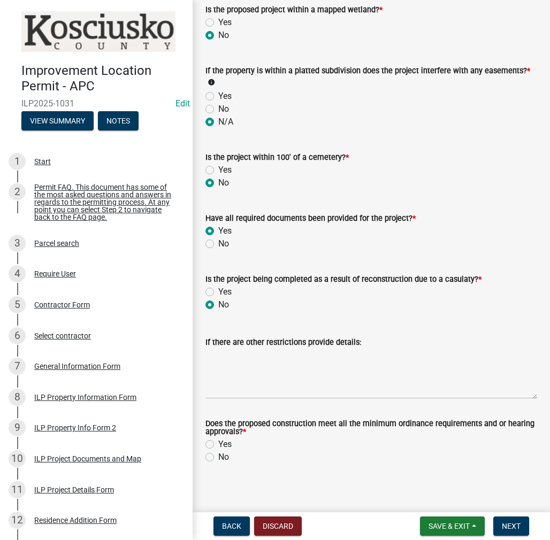
scroll to position [1144, 0]
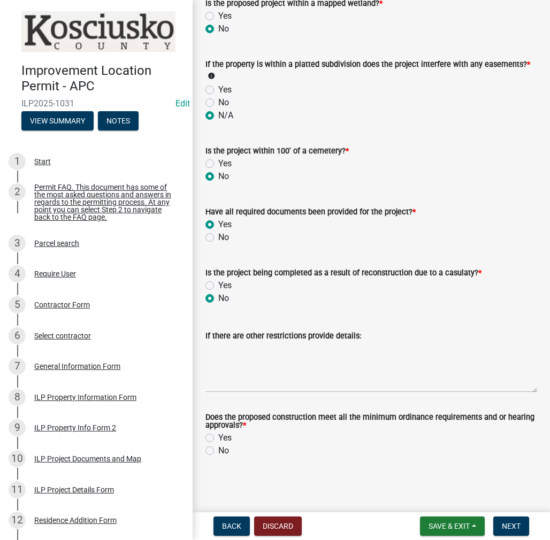
click at [218, 437] on label "Yes" at bounding box center [224, 438] width 13 height 13
click at [218, 437] on input "Yes" at bounding box center [221, 435] width 7 height 7
radio input "true"
click at [509, 523] on span "Next" at bounding box center [511, 526] width 19 height 9
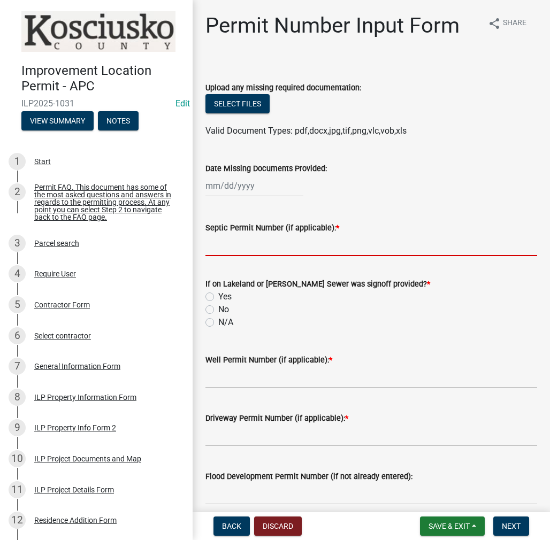
click at [279, 250] on input "Septic Permit Number (if applicable): *" at bounding box center [371, 245] width 332 height 22
type input "SEWER"
click at [218, 296] on label "Yes" at bounding box center [224, 296] width 13 height 13
click at [218, 296] on input "Yes" at bounding box center [221, 293] width 7 height 7
radio input "true"
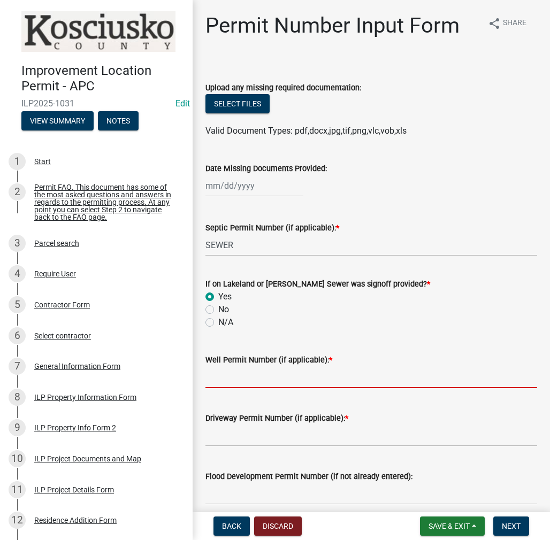
click at [276, 377] on input "Well Permit Number (if applicable): *" at bounding box center [371, 377] width 332 height 22
type input "LETTER"
click at [243, 440] on input "Driveway Permit Number (if applicable): *" at bounding box center [371, 436] width 332 height 22
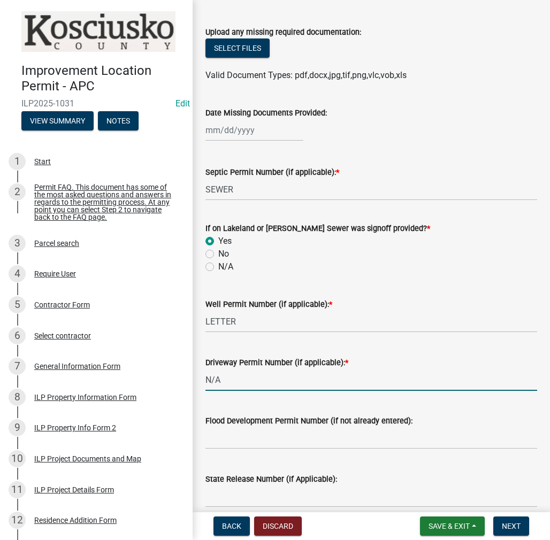
scroll to position [160, 0]
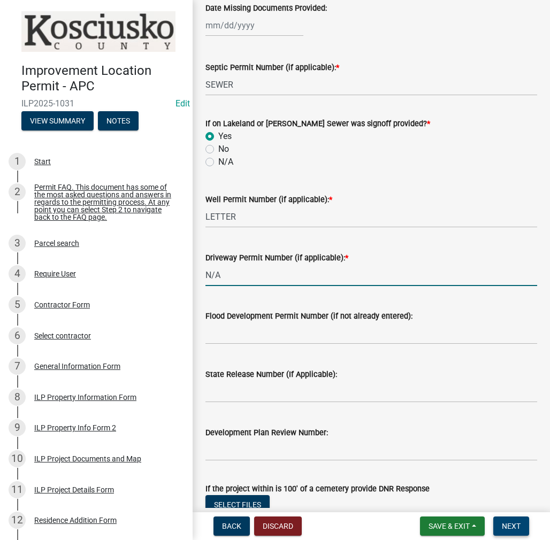
type input "N/A"
click at [510, 529] on span "Next" at bounding box center [511, 526] width 19 height 9
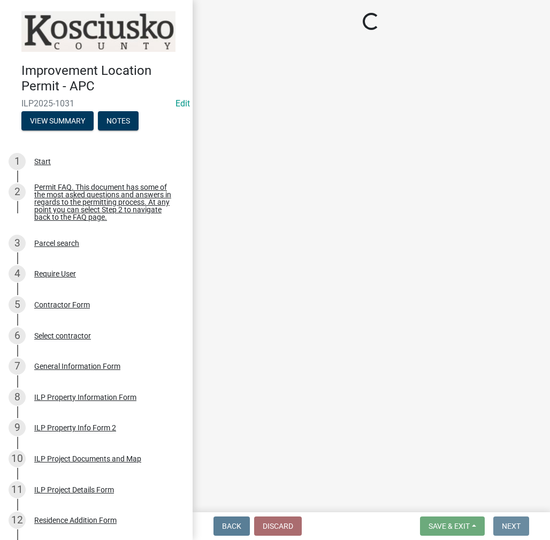
scroll to position [0, 0]
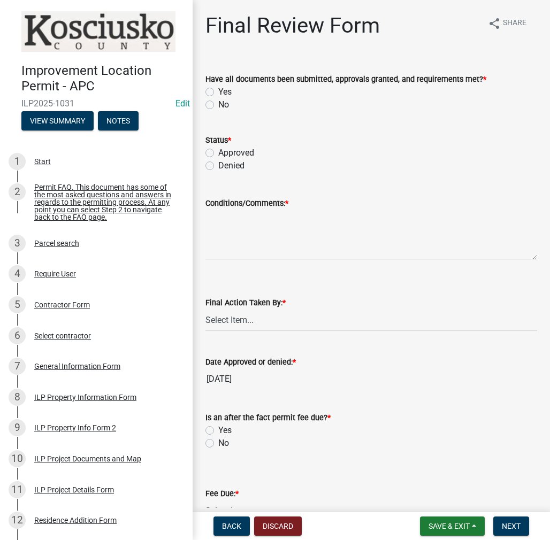
click at [218, 93] on label "Yes" at bounding box center [224, 92] width 13 height 13
click at [218, 93] on input "Yes" at bounding box center [221, 89] width 7 height 7
radio input "true"
click at [218, 154] on label "Approved" at bounding box center [236, 153] width 36 height 13
click at [218, 153] on input "Approved" at bounding box center [221, 150] width 7 height 7
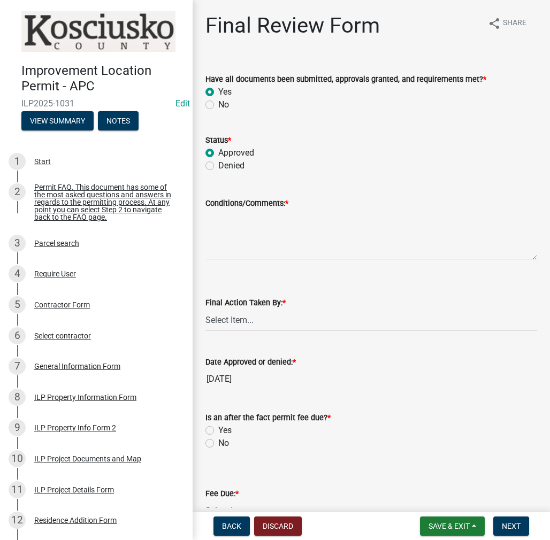
radio input "true"
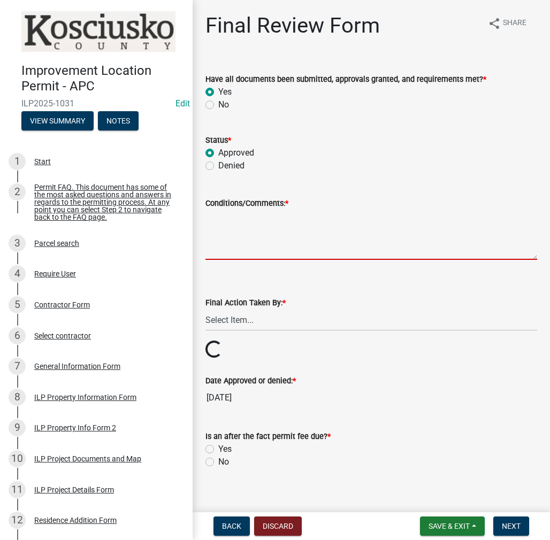
click at [305, 231] on textarea "Conditions/Comments: *" at bounding box center [371, 235] width 332 height 50
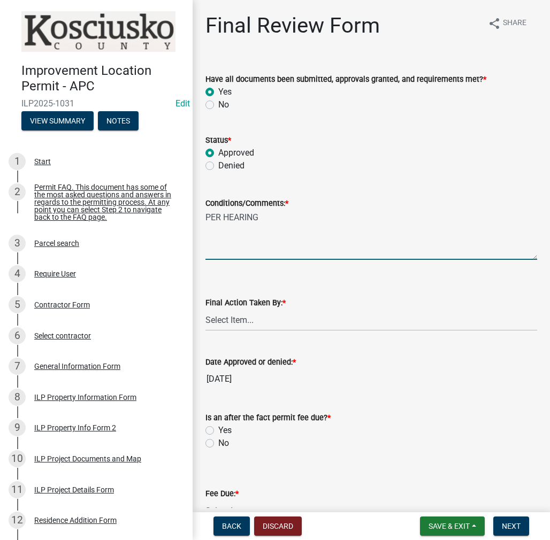
type textarea "PER HEARING"
click at [265, 321] on select "Select Item... MMS LT AT CS [PERSON_NAME]" at bounding box center [371, 320] width 332 height 22
click at [205, 309] on select "Select Item... MMS LT AT CS [PERSON_NAME]" at bounding box center [371, 320] width 332 height 22
select select "d95389f4-ab5a-4603-9826-29cf73316391"
click at [218, 430] on label "Yes" at bounding box center [224, 430] width 13 height 13
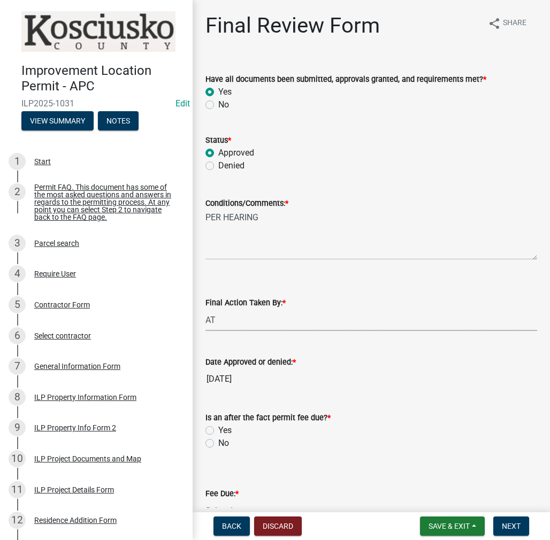
click at [218, 430] on input "Yes" at bounding box center [221, 427] width 7 height 7
radio input "true"
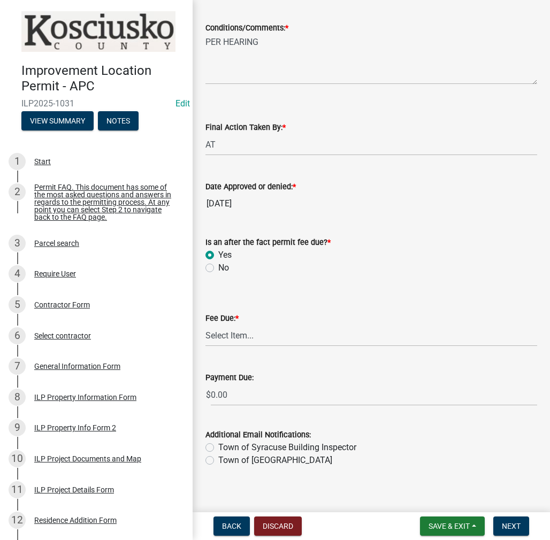
scroll to position [185, 0]
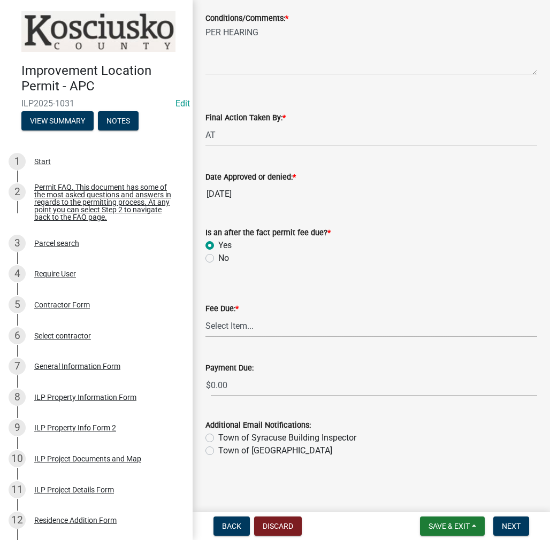
click at [237, 332] on select "Select Item... N/A $10.00 $25.00 $125.00 $250 $500 $500 + $10.00 for every 10 s…" at bounding box center [371, 326] width 332 height 22
click at [205, 337] on select "Select Item... N/A $10.00 $25.00 $125.00 $250 $500 $500 + $10.00 for every 10 s…" at bounding box center [371, 326] width 332 height 22
select select "654cf63f-9773-4a49-9949-bcaf97ebfa68"
click at [519, 522] on span "Next" at bounding box center [511, 526] width 19 height 9
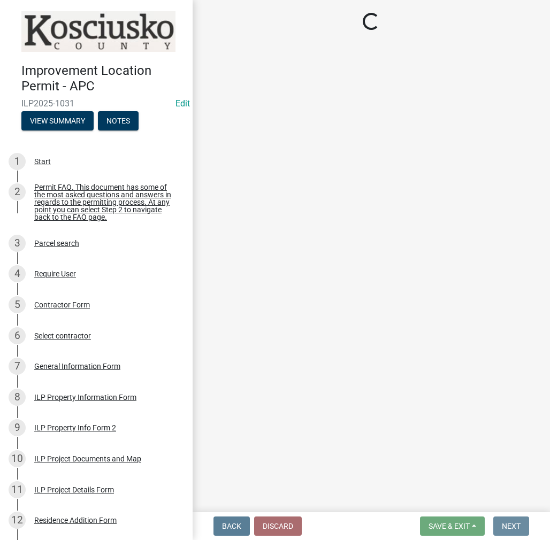
scroll to position [0, 0]
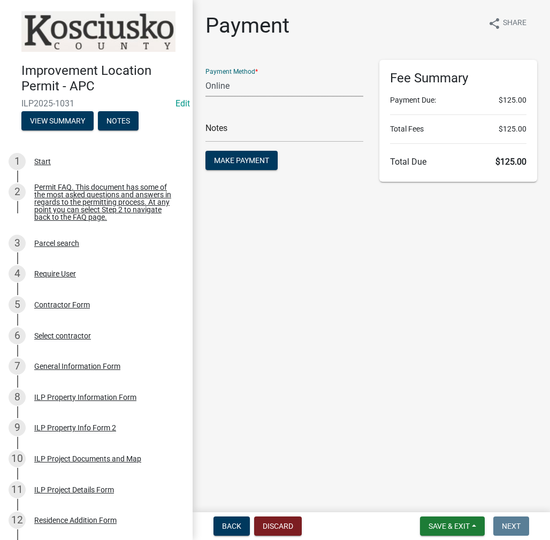
click at [273, 90] on select "Credit Card POS Check Cash Online" at bounding box center [284, 86] width 158 height 22
select select "1: 0"
click at [205, 75] on select "Credit Card POS Check Cash Online" at bounding box center [284, 86] width 158 height 22
drag, startPoint x: 262, startPoint y: 137, endPoint x: 257, endPoint y: 128, distance: 10.3
click at [262, 137] on input "text" at bounding box center [284, 131] width 158 height 22
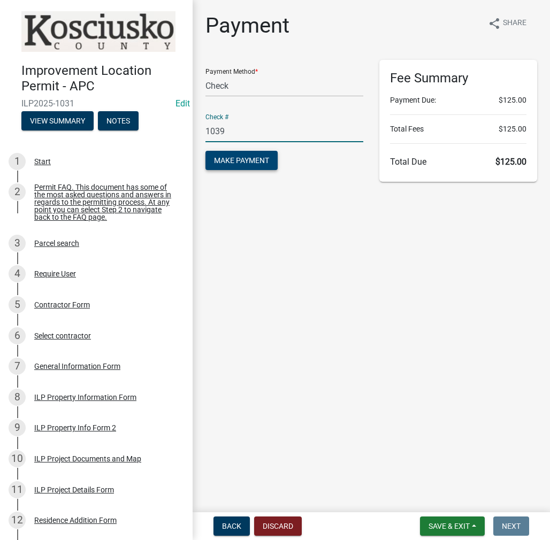
type input "1039"
click at [250, 159] on span "Make Payment" at bounding box center [241, 160] width 55 height 9
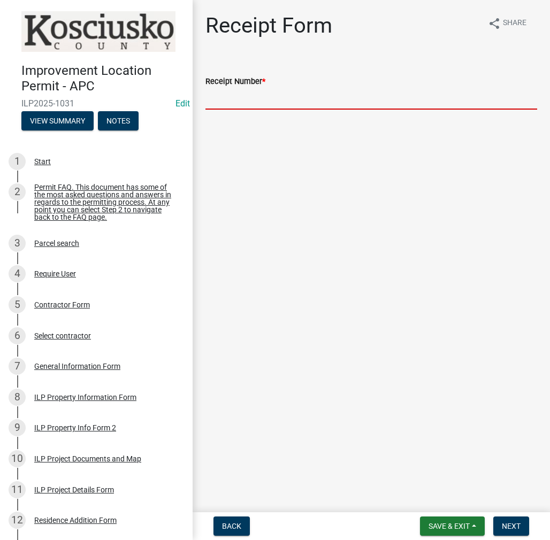
click at [272, 97] on input "Receipt Number *" at bounding box center [371, 99] width 332 height 22
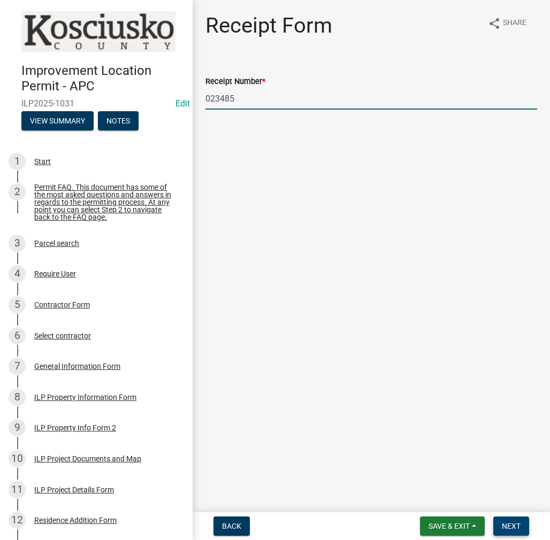
type input "023485"
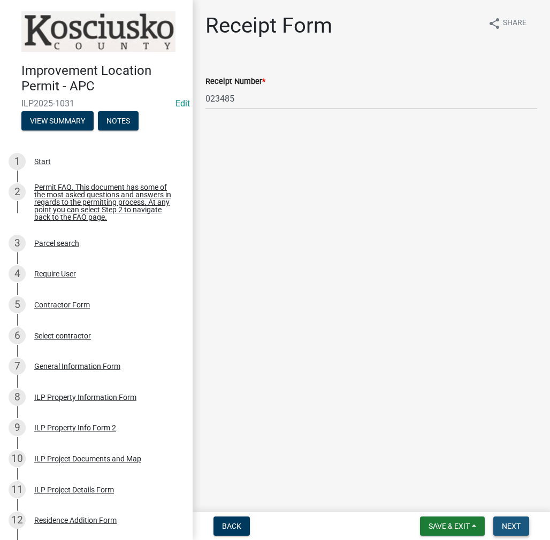
click at [516, 520] on button "Next" at bounding box center [511, 526] width 36 height 19
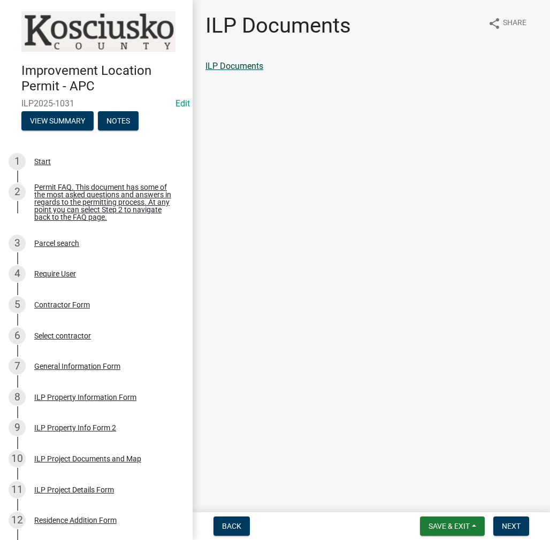
click at [239, 64] on link "ILP Documents" at bounding box center [234, 66] width 58 height 10
